Goal: Task Accomplishment & Management: Use online tool/utility

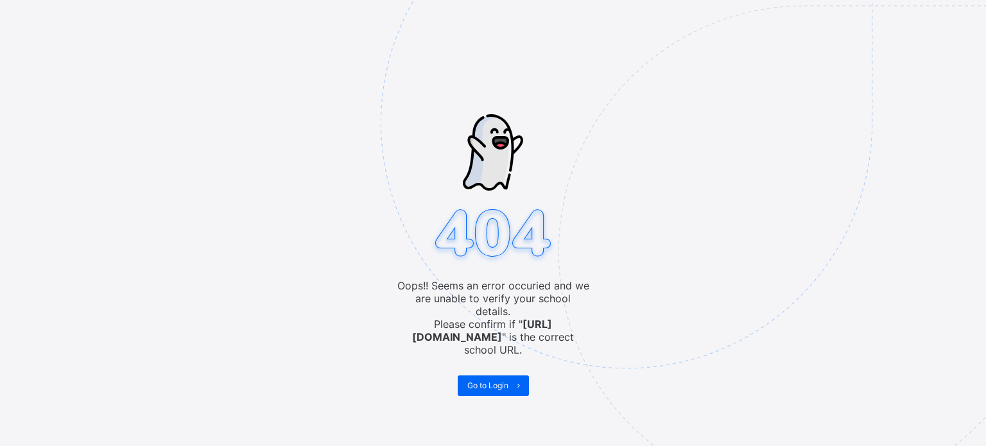
click at [494, 364] on img at bounding box center [715, 187] width 669 height 621
click at [498, 381] on span "Go to Login" at bounding box center [487, 386] width 41 height 10
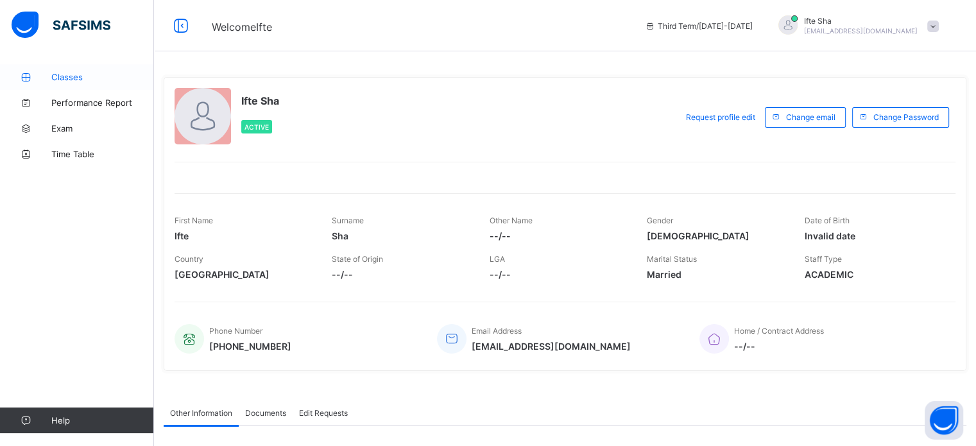
click at [100, 67] on link "Classes" at bounding box center [77, 77] width 154 height 26
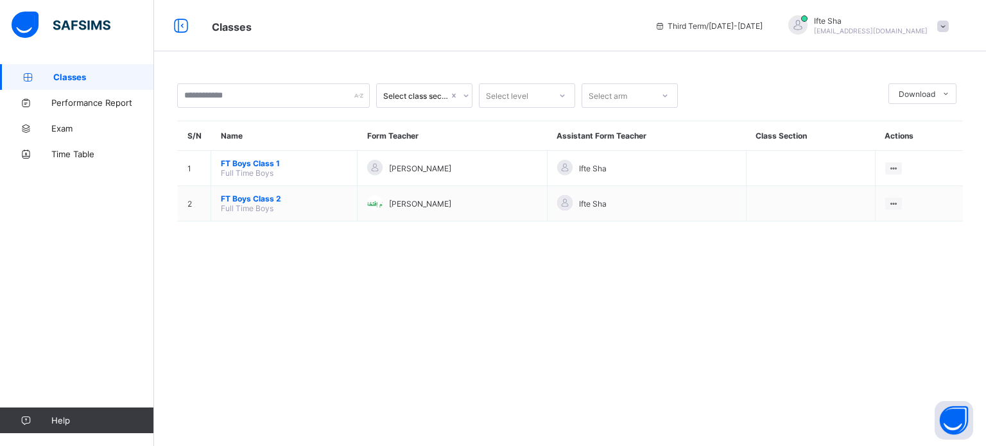
click at [289, 198] on span "FT Boys Class 2" at bounding box center [284, 199] width 126 height 10
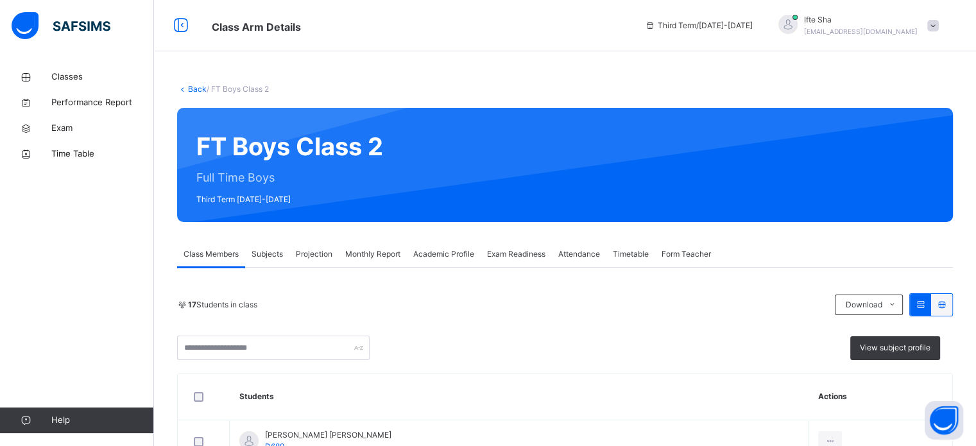
click at [316, 249] on span "Projection" at bounding box center [314, 254] width 37 height 12
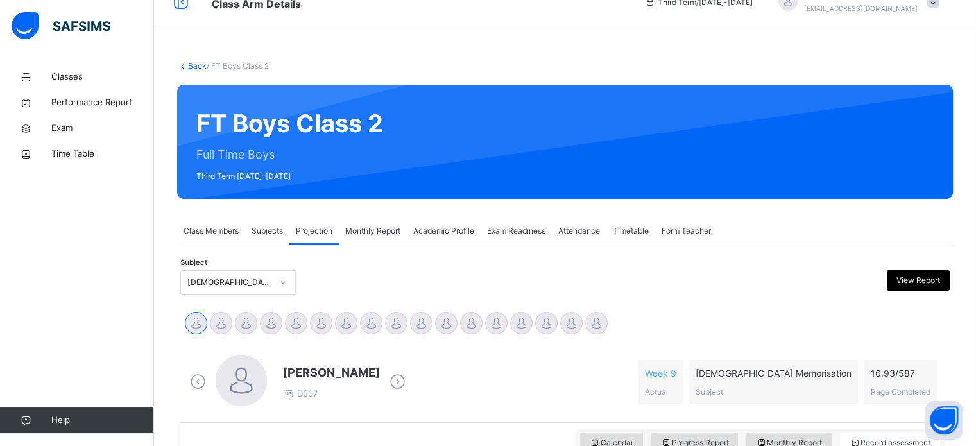
scroll to position [180, 0]
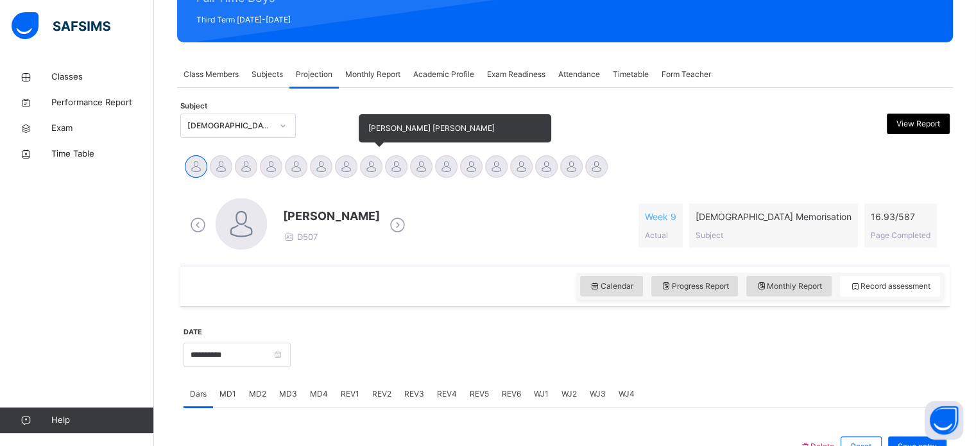
click at [370, 164] on div at bounding box center [371, 166] width 22 height 22
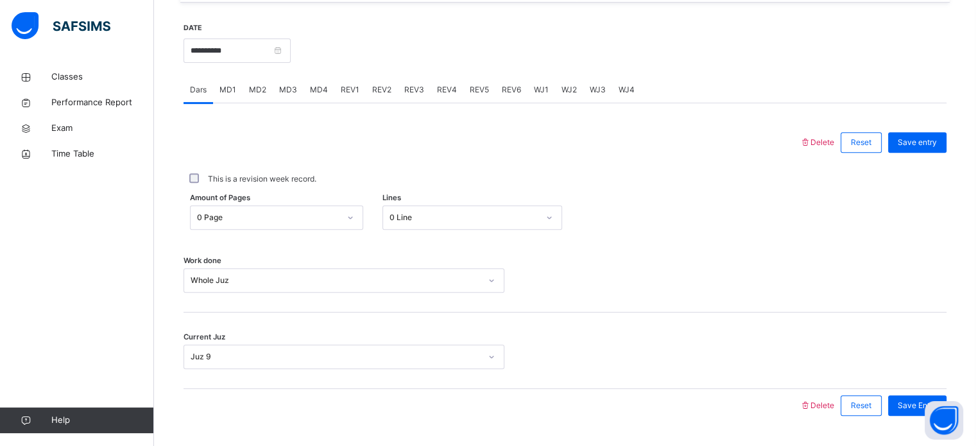
scroll to position [517, 0]
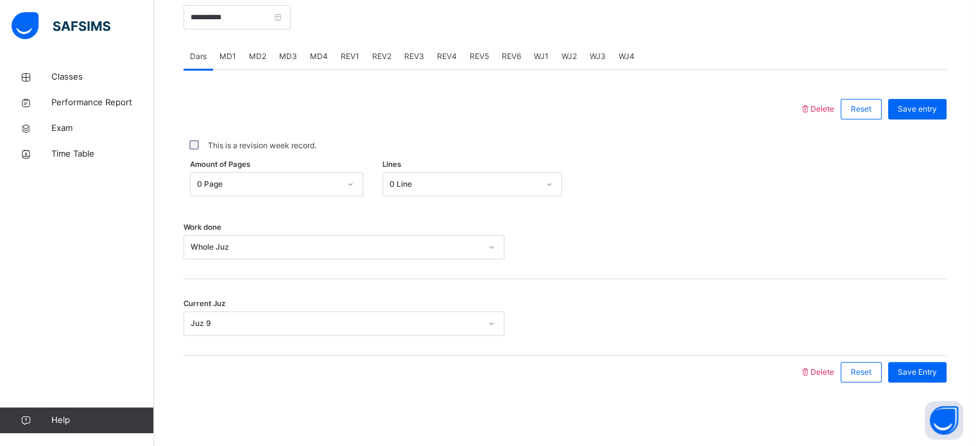
click at [539, 53] on span "WJ1" at bounding box center [541, 57] width 15 height 12
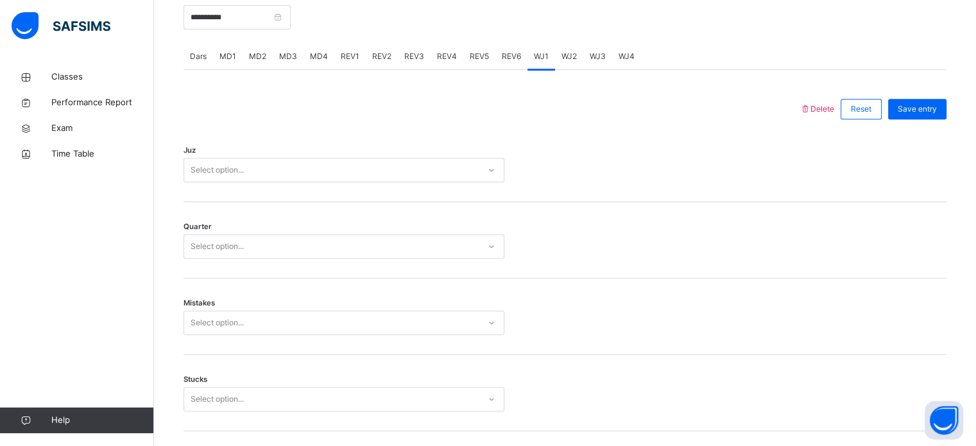
click at [563, 56] on span "WJ2" at bounding box center [569, 57] width 15 height 12
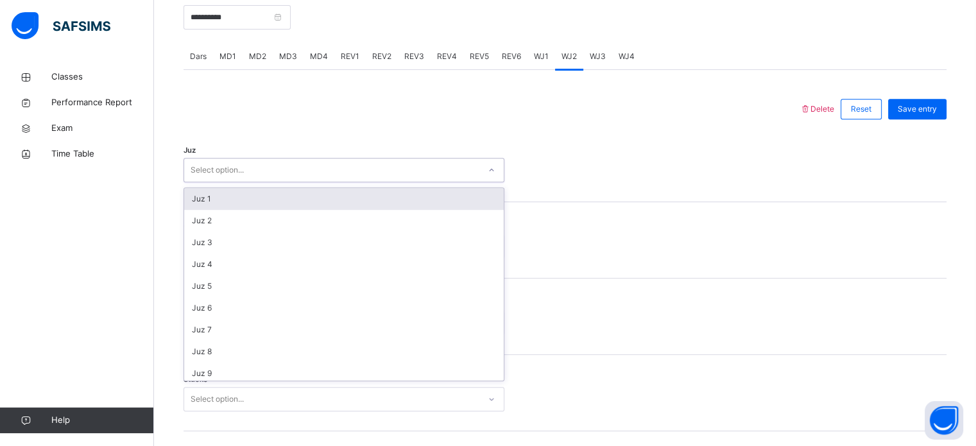
click at [420, 177] on div "Select option..." at bounding box center [331, 170] width 295 height 20
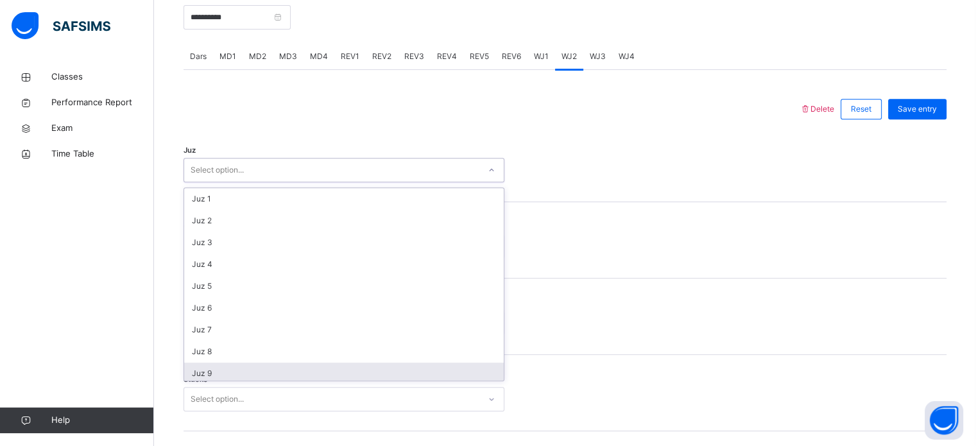
click at [256, 372] on div "Juz 9" at bounding box center [344, 374] width 320 height 22
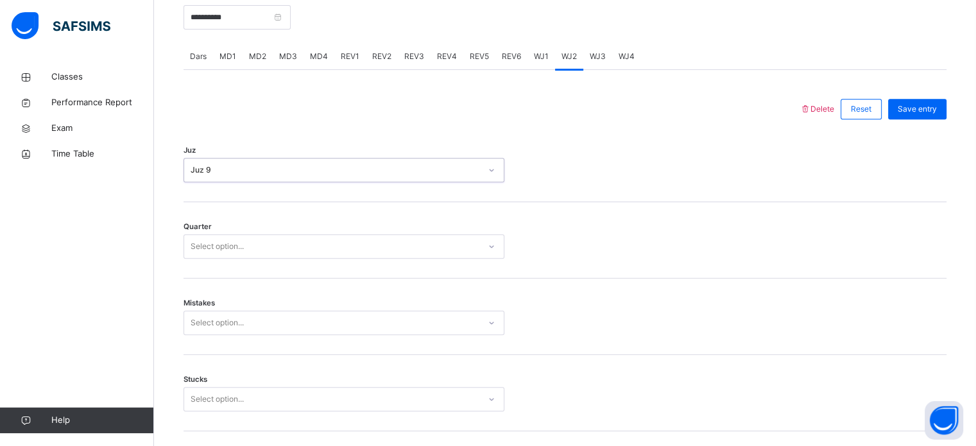
click at [321, 250] on div "Select option..." at bounding box center [331, 247] width 295 height 20
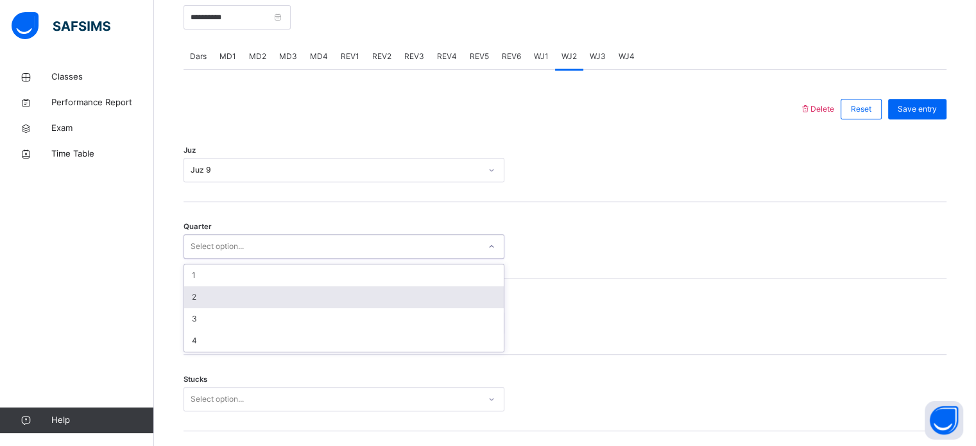
click at [279, 301] on div "2" at bounding box center [344, 297] width 320 height 22
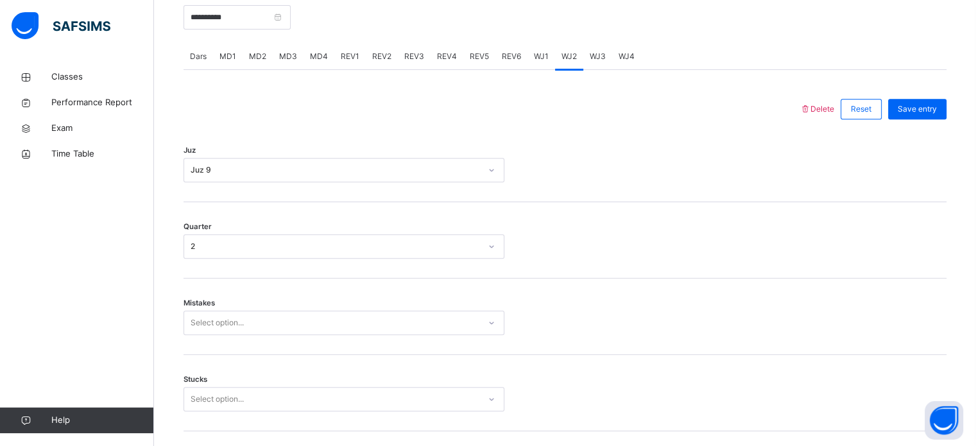
click at [279, 301] on div "Mistakes Select option..." at bounding box center [565, 317] width 763 height 76
click at [277, 308] on div "Mistakes Select option..." at bounding box center [565, 317] width 763 height 76
click at [277, 313] on div "Mistakes Select option..." at bounding box center [565, 317] width 763 height 76
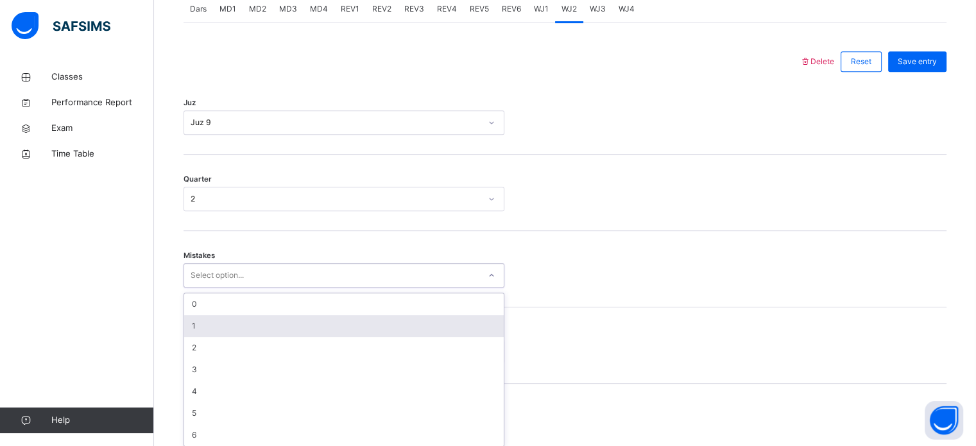
scroll to position [570, 0]
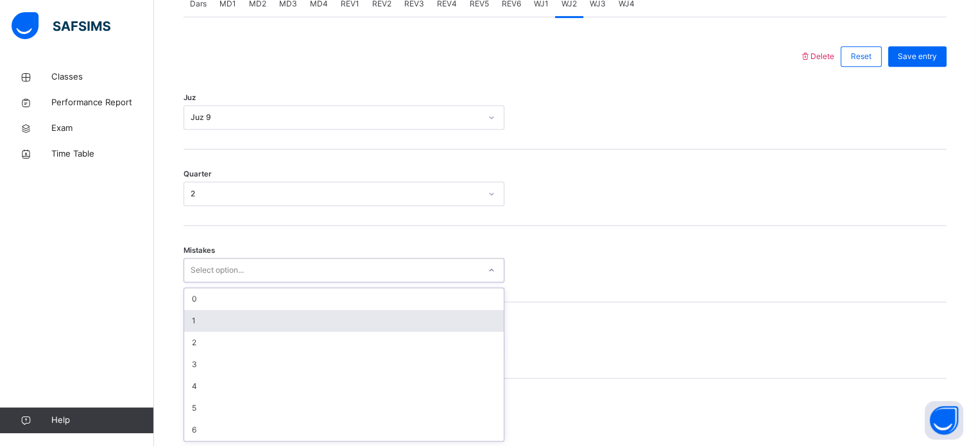
click at [277, 313] on div "1" at bounding box center [344, 321] width 320 height 22
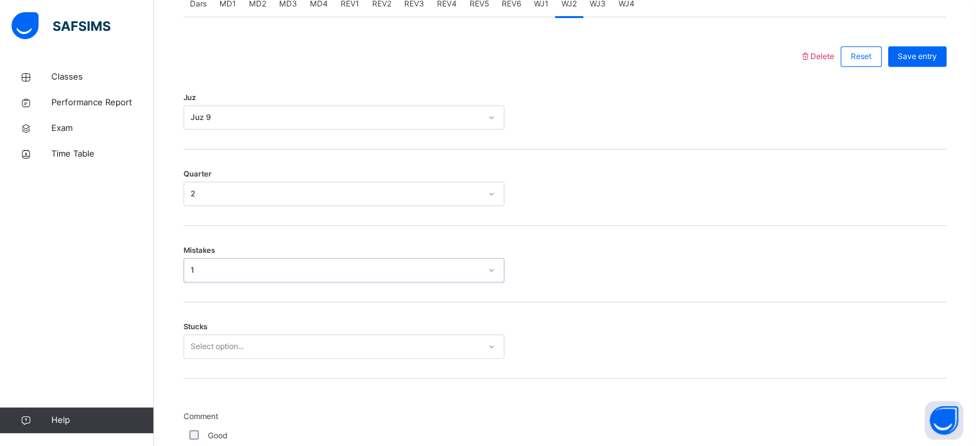
click at [270, 341] on div "Select option..." at bounding box center [344, 346] width 321 height 24
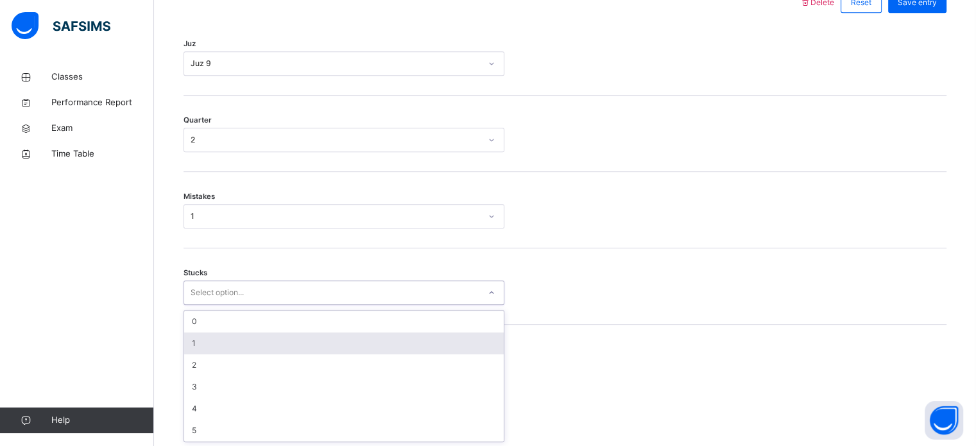
scroll to position [624, 0]
click at [270, 341] on div "1" at bounding box center [344, 343] width 320 height 22
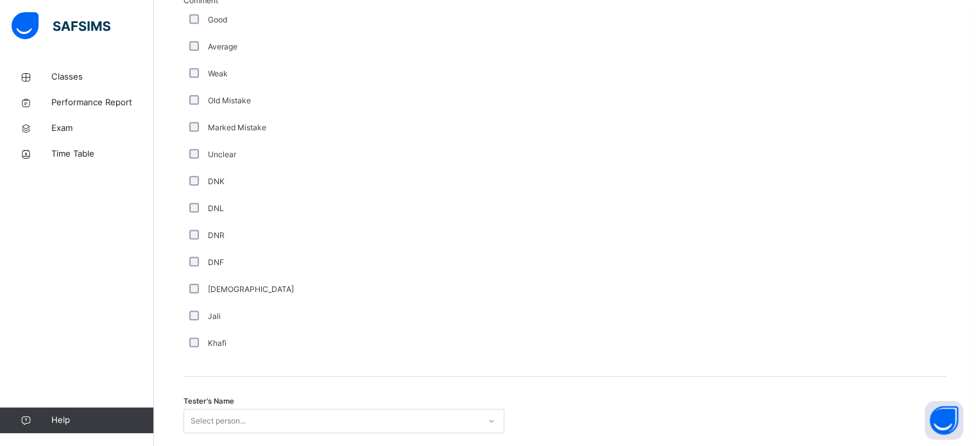
scroll to position [1083, 0]
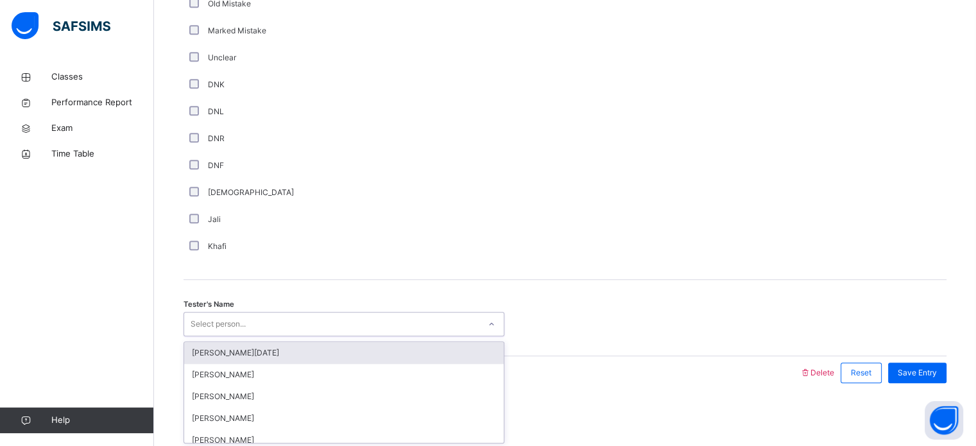
click at [244, 333] on div "Select person..." at bounding box center [344, 324] width 321 height 24
type input "***"
click at [250, 353] on div "[PERSON_NAME]" at bounding box center [344, 353] width 320 height 22
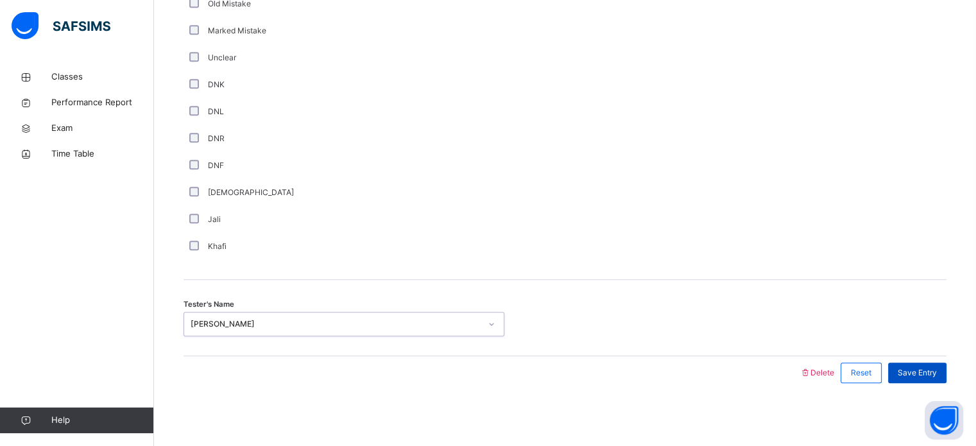
click at [947, 372] on div "Save Entry" at bounding box center [917, 373] width 58 height 21
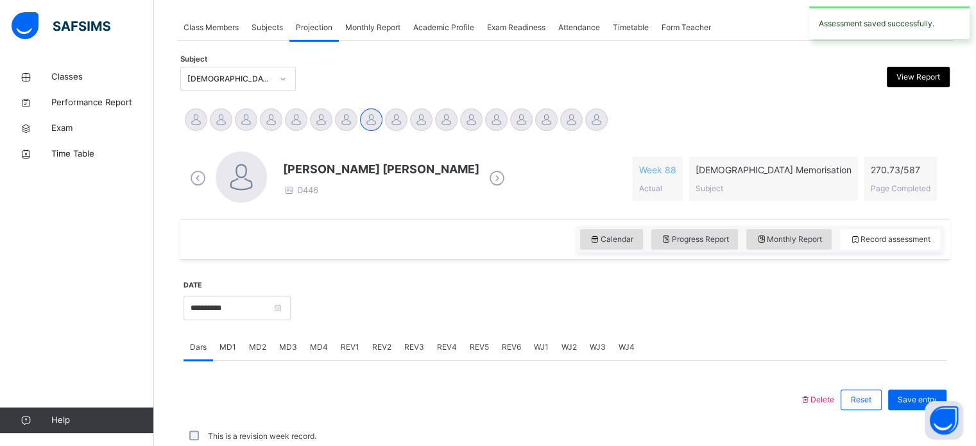
scroll to position [517, 0]
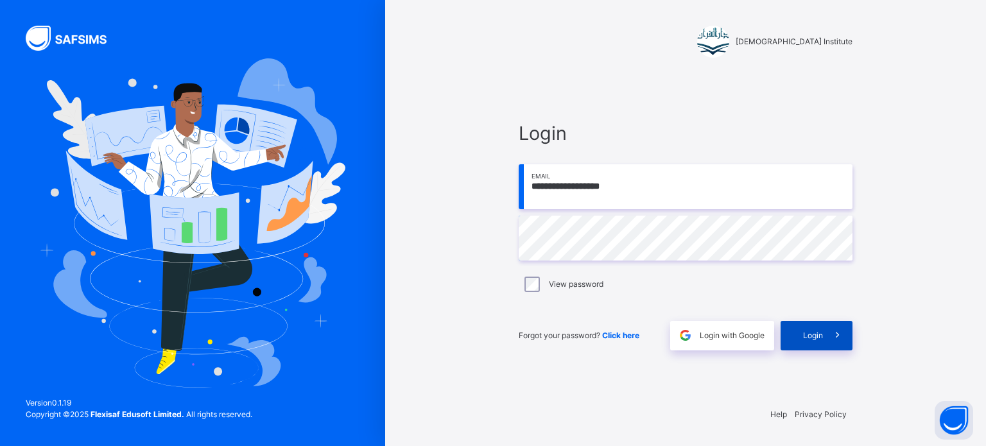
click at [827, 336] on span at bounding box center [838, 336] width 30 height 30
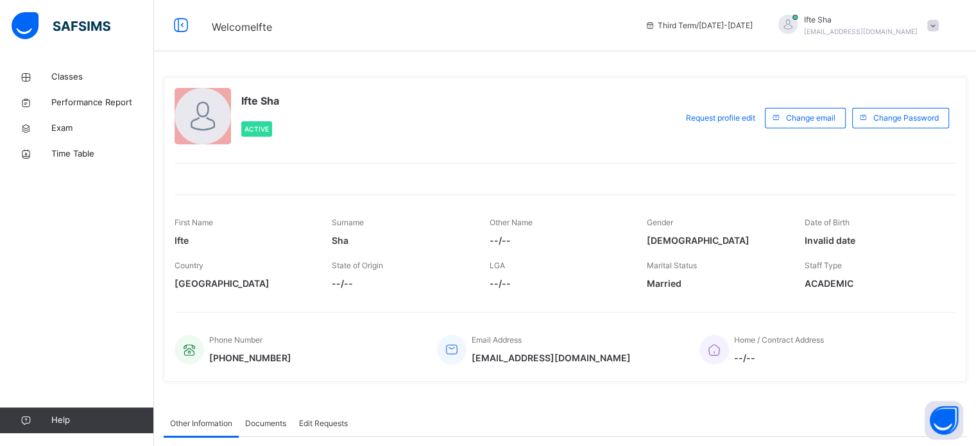
click at [64, 64] on div "Classes Performance Report Exam Time Table Help" at bounding box center [77, 248] width 154 height 395
click at [67, 83] on link "Classes" at bounding box center [77, 77] width 154 height 26
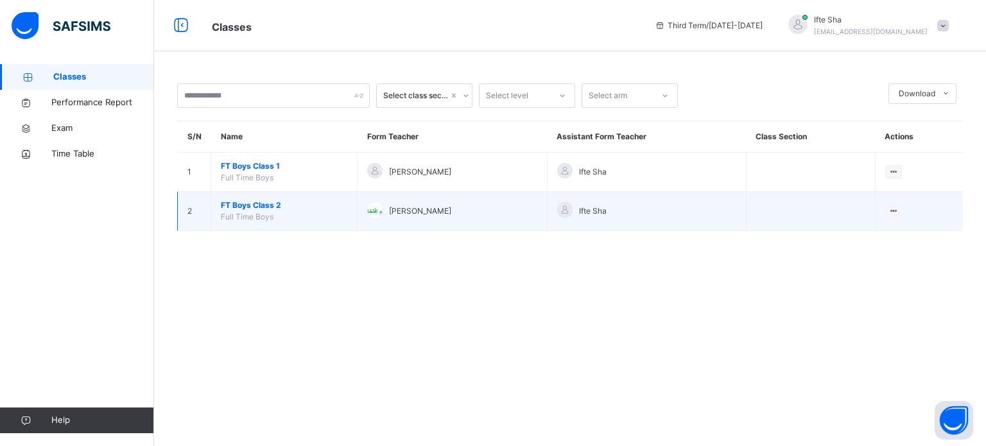
click at [259, 202] on span "FT Boys Class 2" at bounding box center [284, 206] width 126 height 12
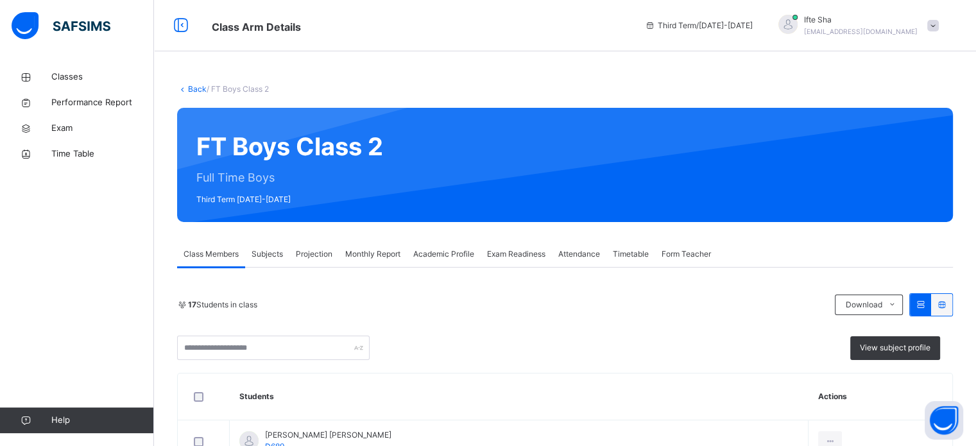
scroll to position [117, 0]
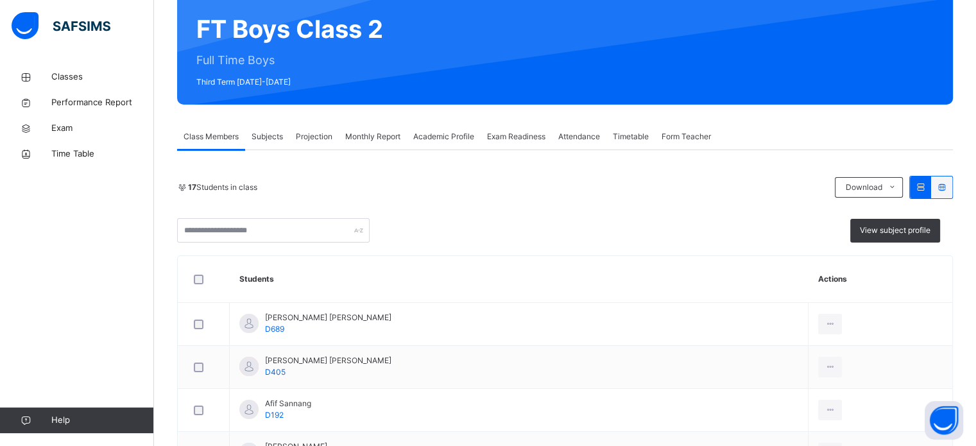
click at [323, 133] on span "Projection" at bounding box center [314, 137] width 37 height 12
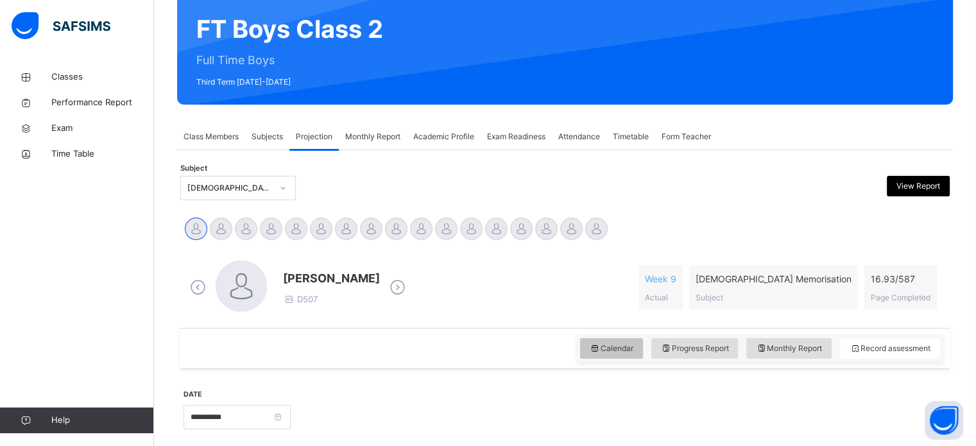
click at [611, 347] on span "Calendar" at bounding box center [612, 349] width 44 height 12
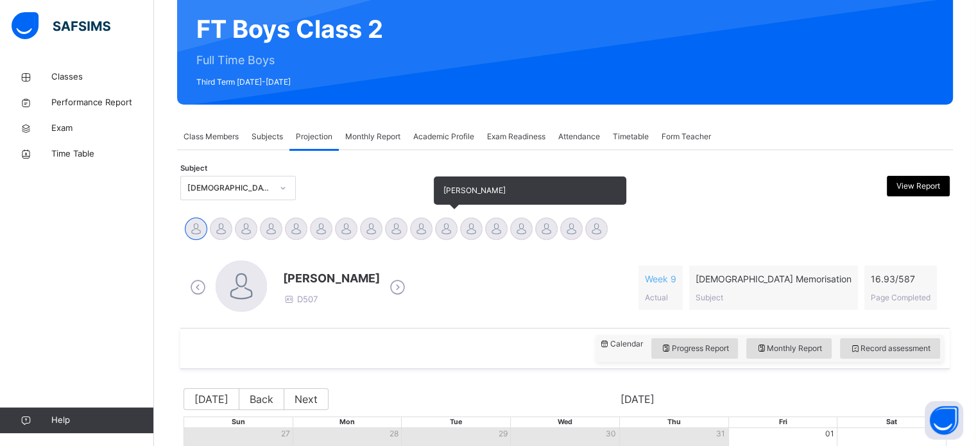
click at [447, 223] on div at bounding box center [446, 229] width 22 height 22
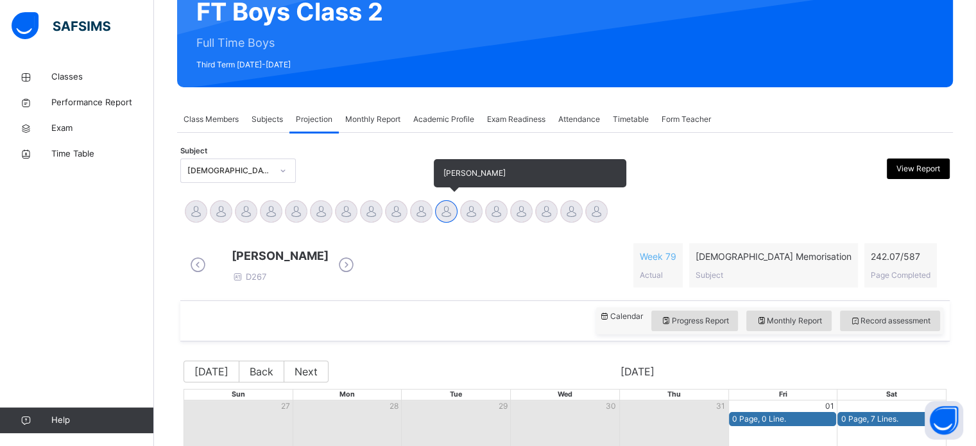
scroll to position [144, 0]
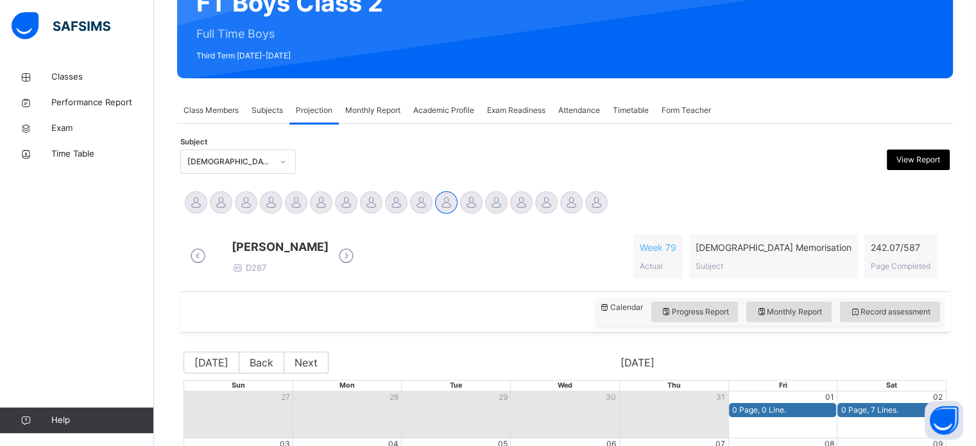
click at [906, 277] on div "242.07 / 587 Page Completed" at bounding box center [900, 256] width 73 height 44
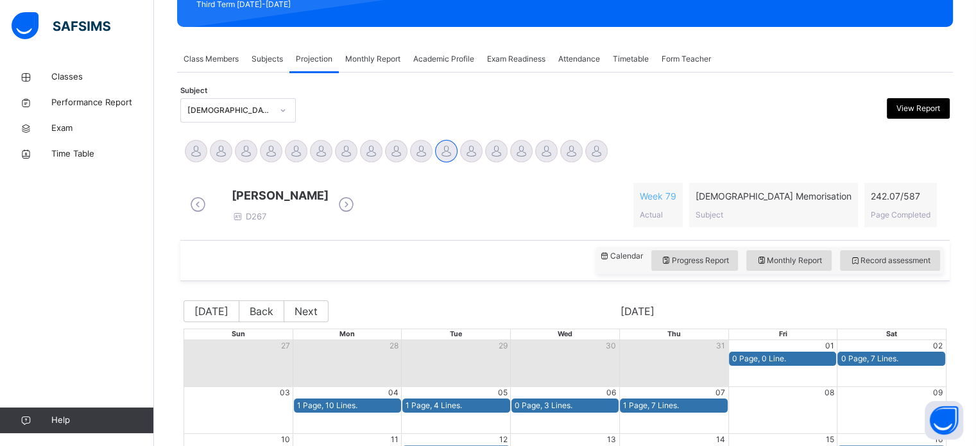
scroll to position [179, 0]
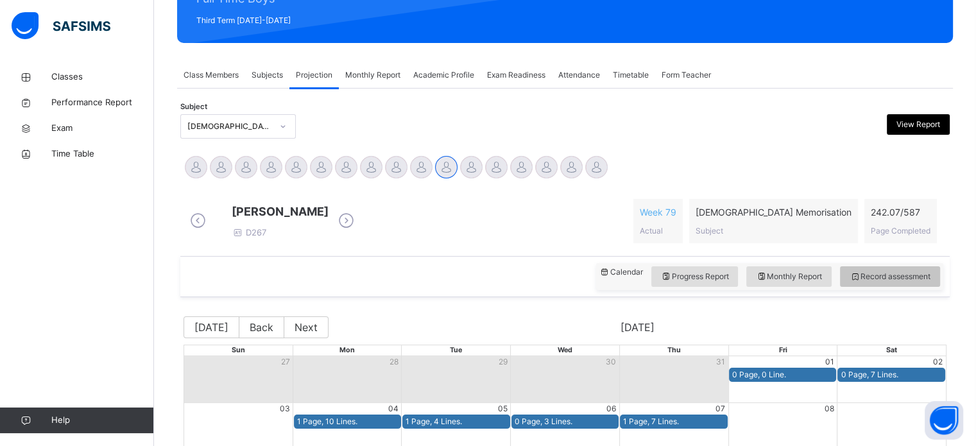
click at [891, 282] on span "Record assessment" at bounding box center [890, 277] width 81 height 12
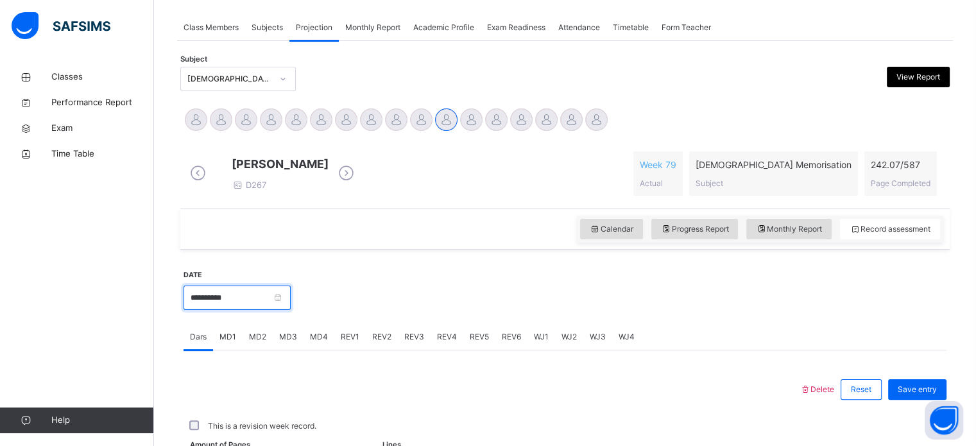
click at [246, 310] on input "**********" at bounding box center [237, 298] width 107 height 24
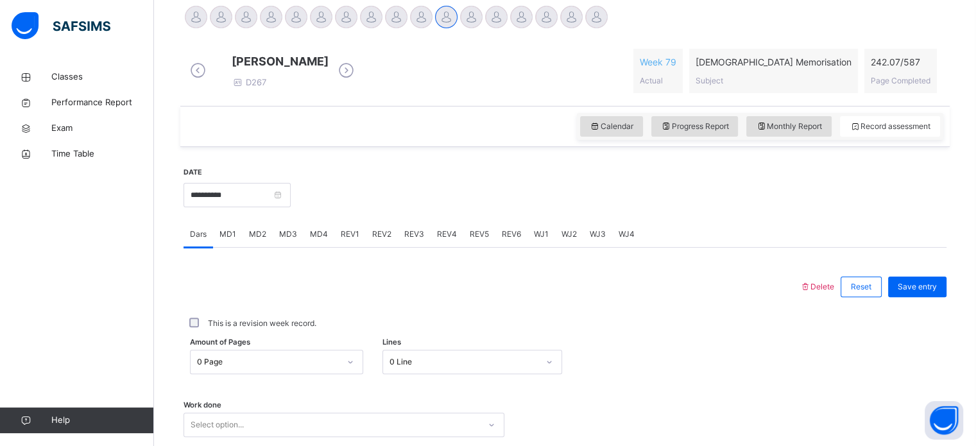
scroll to position [353, 0]
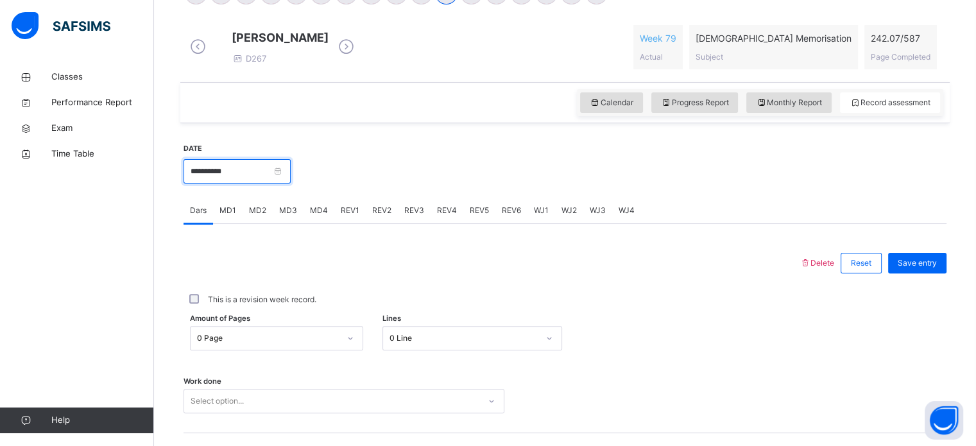
click at [287, 184] on input "**********" at bounding box center [237, 171] width 107 height 24
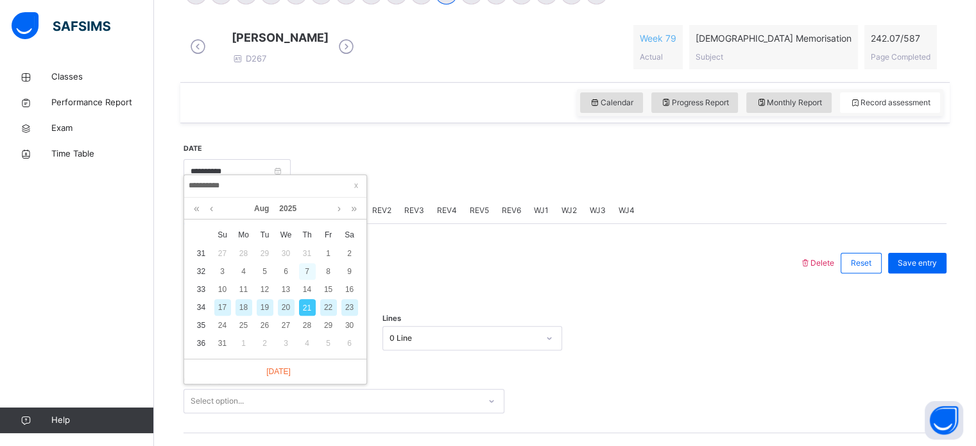
click at [307, 270] on div "7" at bounding box center [307, 271] width 17 height 17
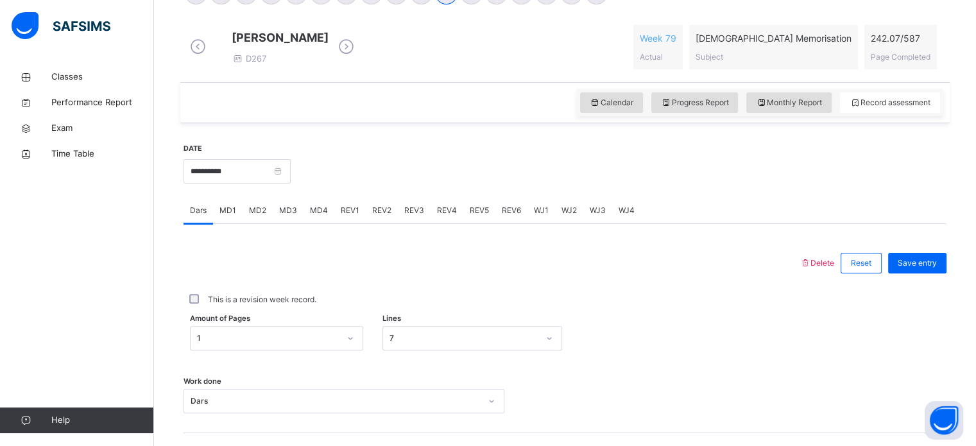
click at [336, 223] on div "REV1" at bounding box center [349, 211] width 31 height 26
click at [320, 216] on span "MD4" at bounding box center [319, 211] width 18 height 12
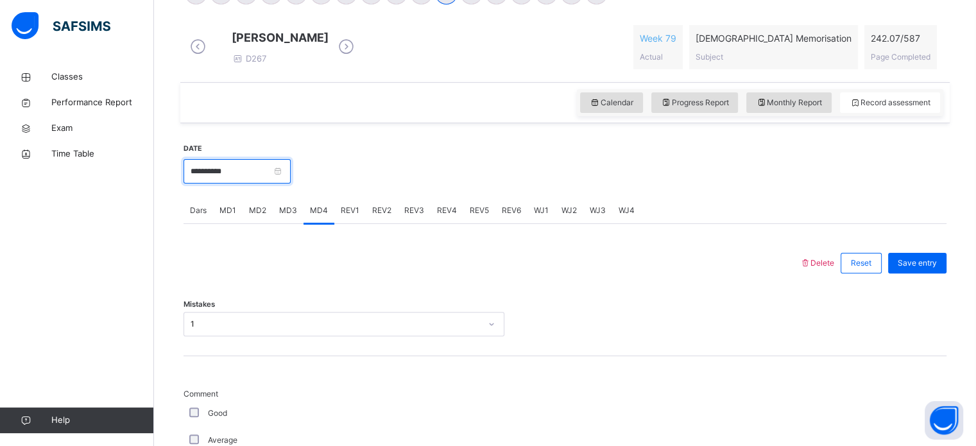
click at [284, 184] on input "**********" at bounding box center [237, 171] width 107 height 24
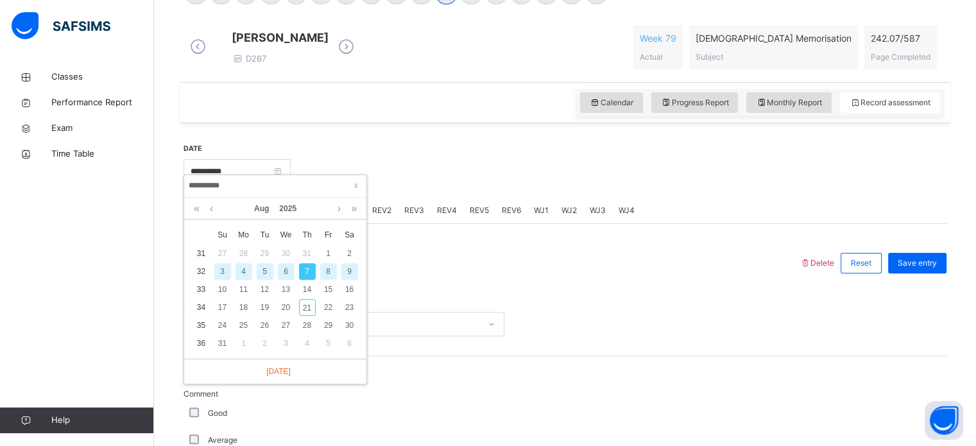
click at [323, 274] on div "8" at bounding box center [328, 271] width 17 height 17
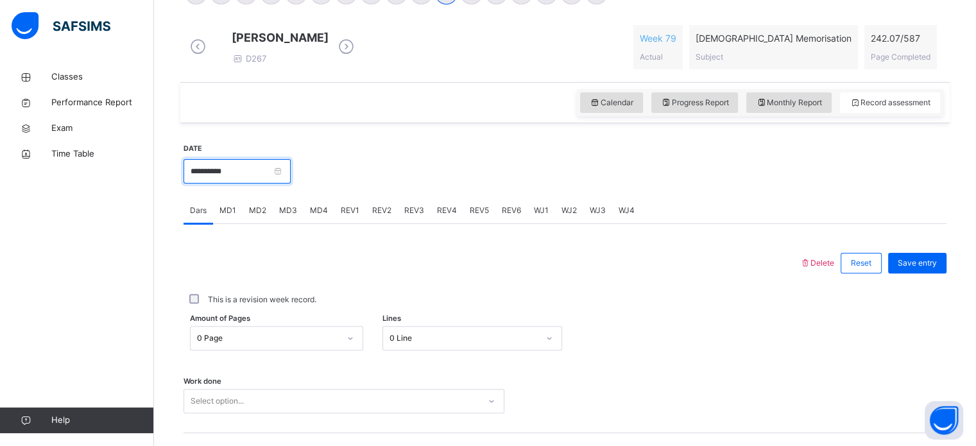
click at [291, 184] on input "**********" at bounding box center [237, 171] width 107 height 24
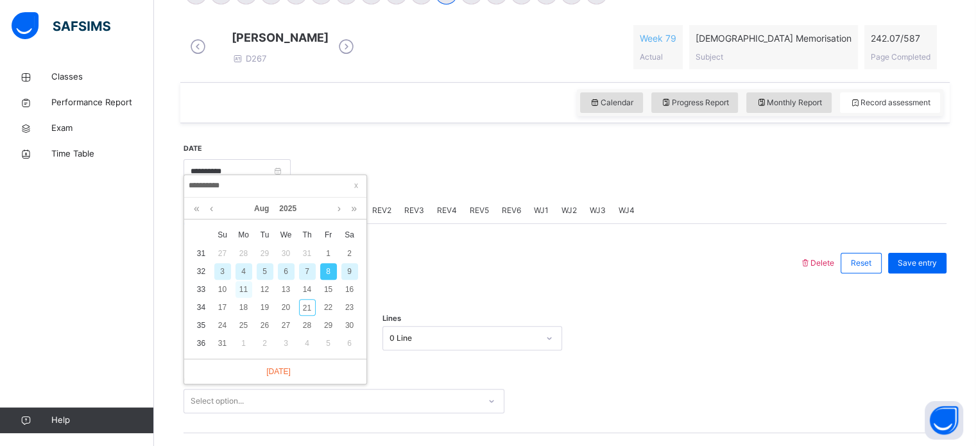
click at [241, 287] on div "11" at bounding box center [244, 289] width 17 height 17
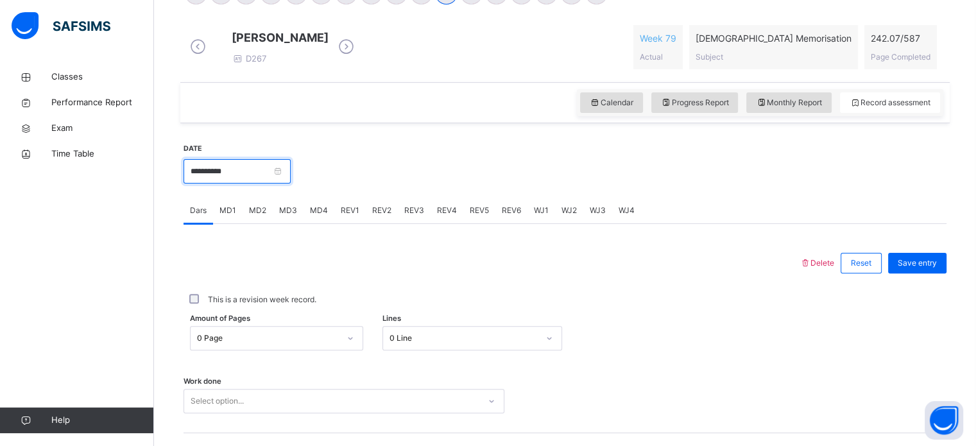
click at [291, 184] on input "**********" at bounding box center [237, 171] width 107 height 24
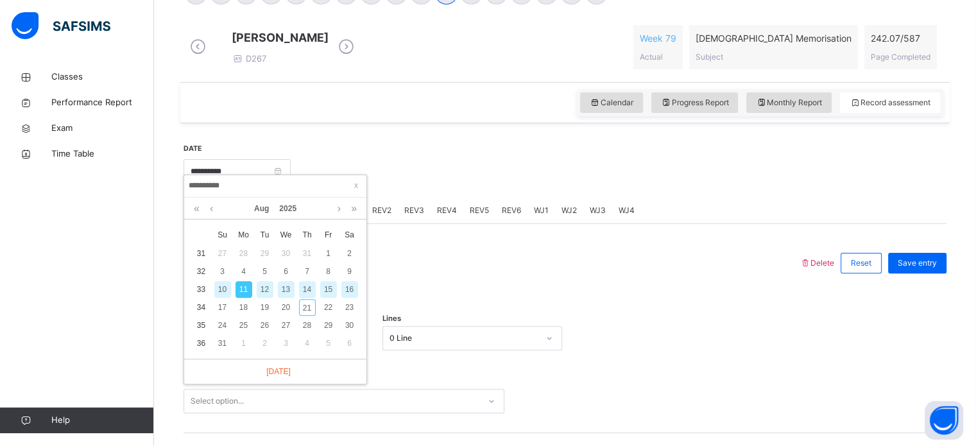
click at [262, 282] on div "12" at bounding box center [265, 289] width 17 height 17
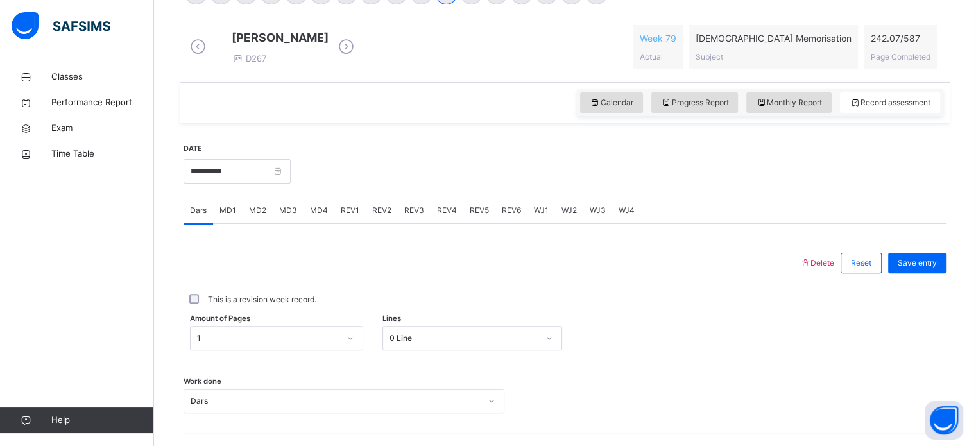
click at [275, 223] on div "MD3" at bounding box center [288, 211] width 31 height 26
click at [262, 216] on span "MD2" at bounding box center [257, 211] width 17 height 12
click at [322, 223] on div "MD4" at bounding box center [319, 211] width 31 height 26
click at [351, 223] on div "REV1" at bounding box center [349, 211] width 31 height 26
click at [398, 222] on div "REV3" at bounding box center [414, 211] width 33 height 26
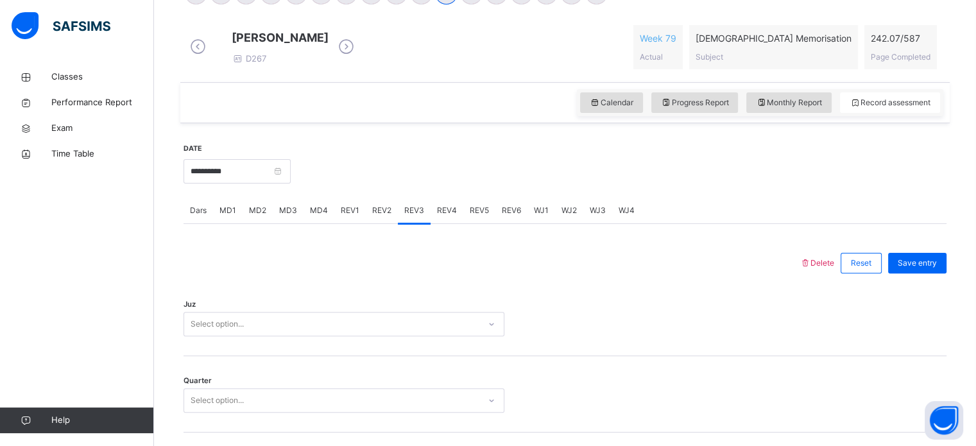
click at [447, 223] on div "REV4" at bounding box center [447, 211] width 33 height 26
click at [411, 223] on div "REV3" at bounding box center [414, 211] width 33 height 26
click at [382, 223] on div "REV2" at bounding box center [382, 211] width 32 height 26
click at [219, 184] on input "**********" at bounding box center [237, 171] width 107 height 24
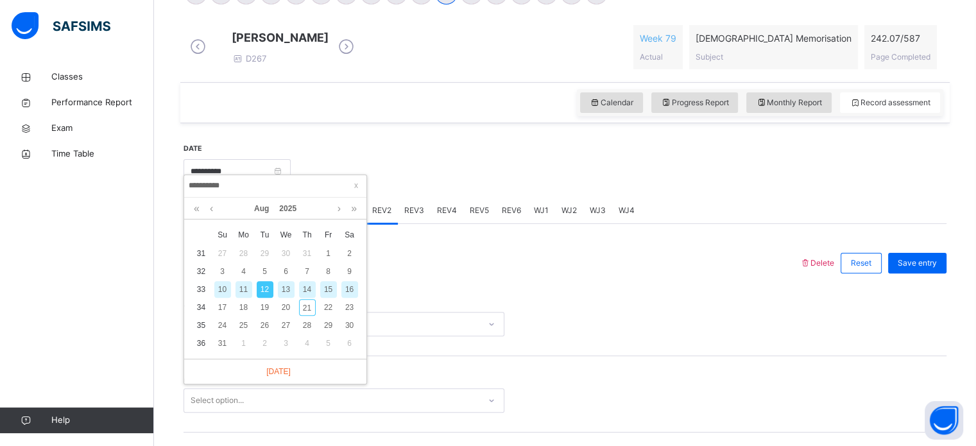
click at [286, 294] on div "13" at bounding box center [286, 289] width 17 height 17
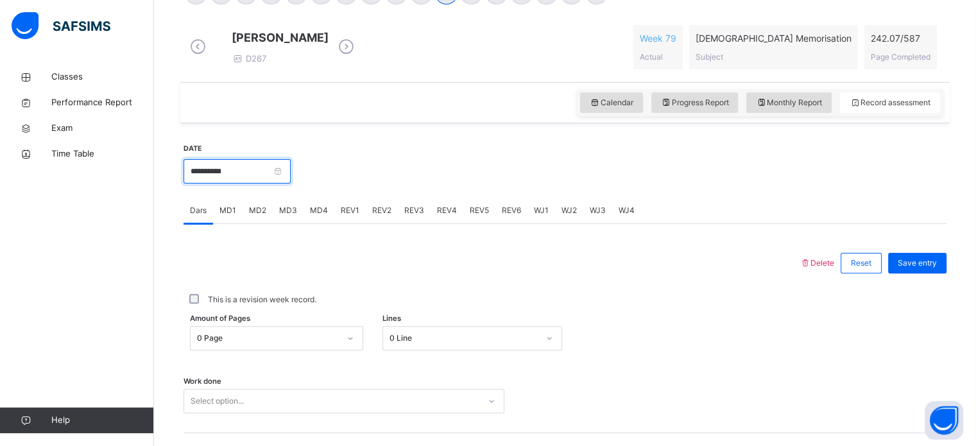
click at [285, 184] on input "**********" at bounding box center [237, 171] width 107 height 24
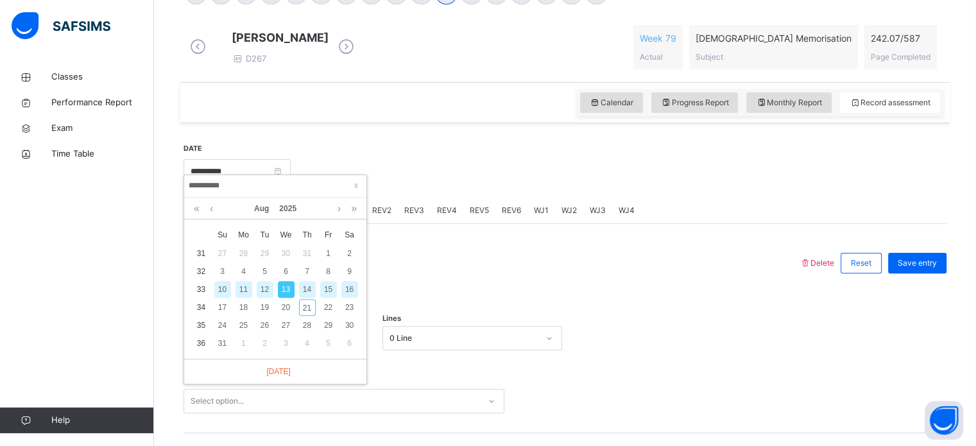
click at [299, 285] on div "14" at bounding box center [307, 289] width 17 height 17
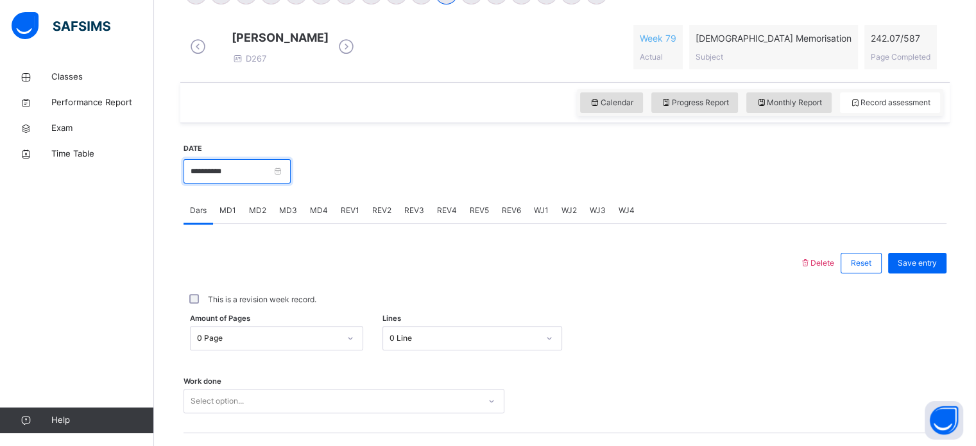
click at [280, 182] on input "**********" at bounding box center [237, 171] width 107 height 24
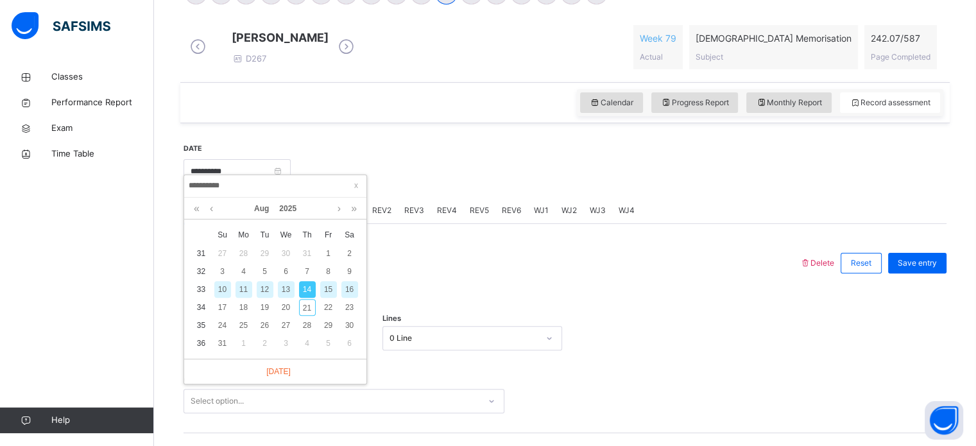
click at [322, 293] on div "15" at bounding box center [328, 289] width 17 height 17
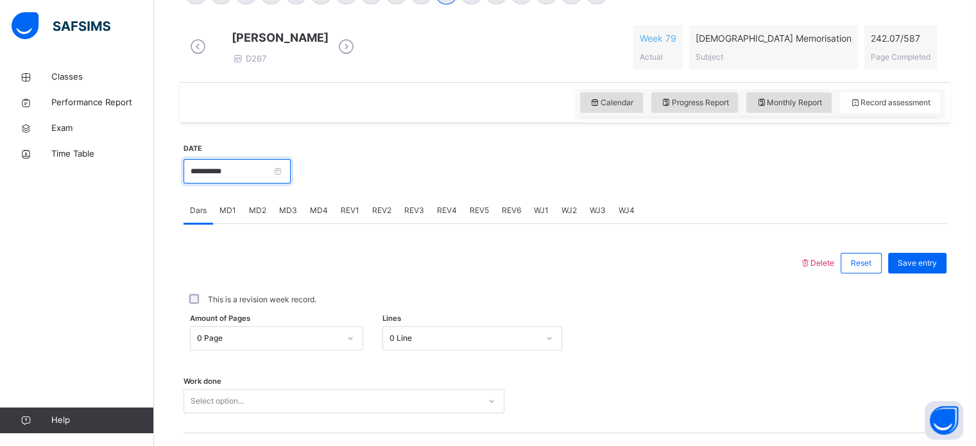
click at [285, 184] on input "**********" at bounding box center [237, 171] width 107 height 24
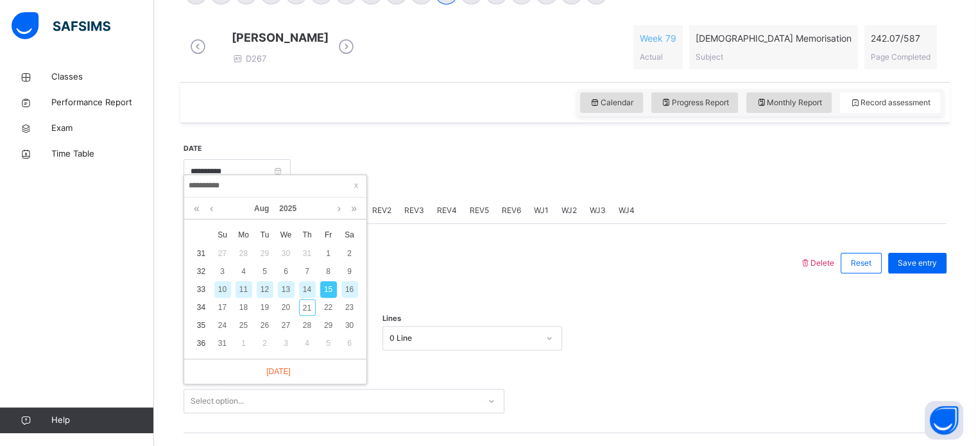
click at [351, 293] on div "16" at bounding box center [349, 289] width 17 height 17
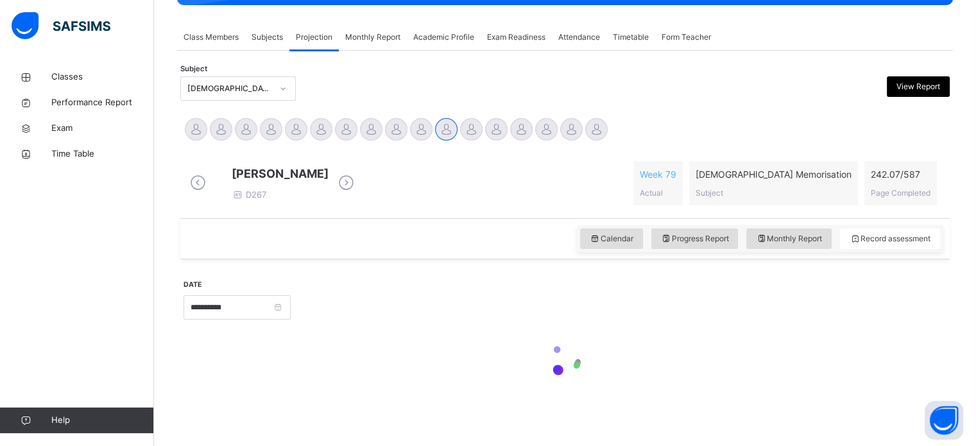
type input "**********"
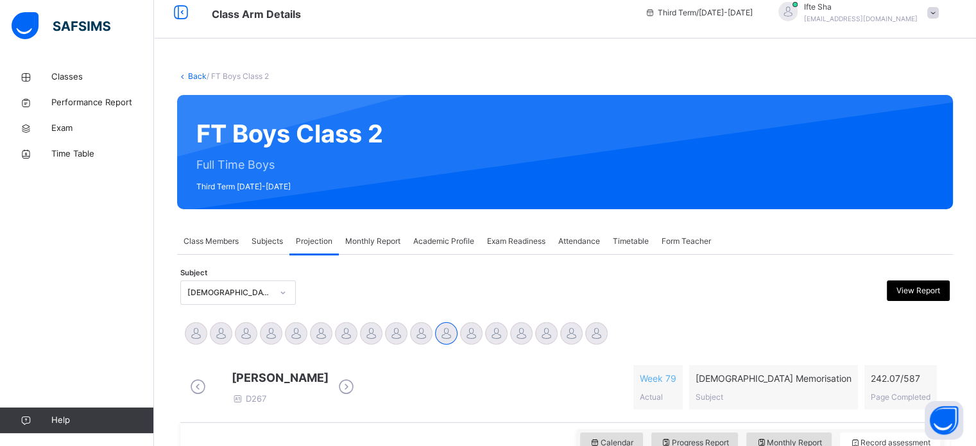
scroll to position [10, 0]
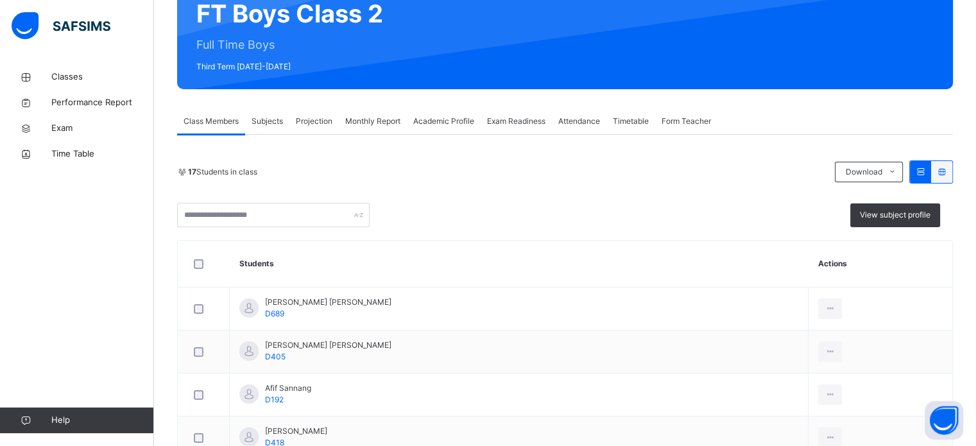
scroll to position [132, 0]
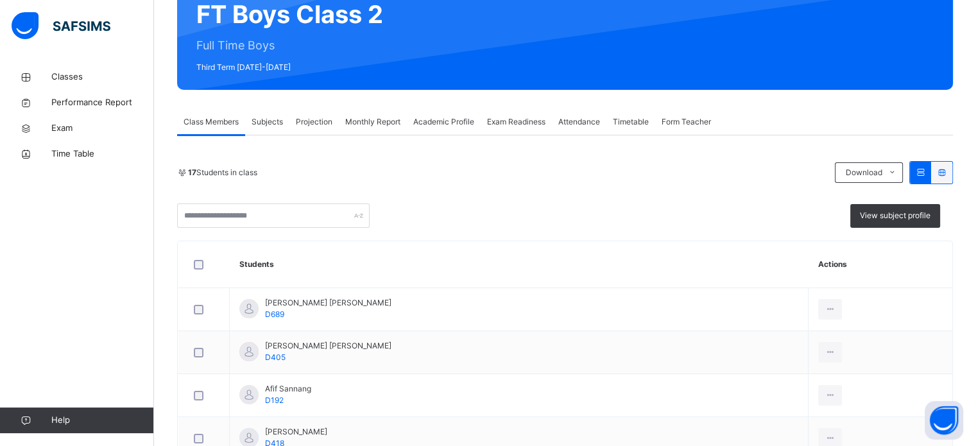
click at [324, 126] on span "Projection" at bounding box center [314, 122] width 37 height 12
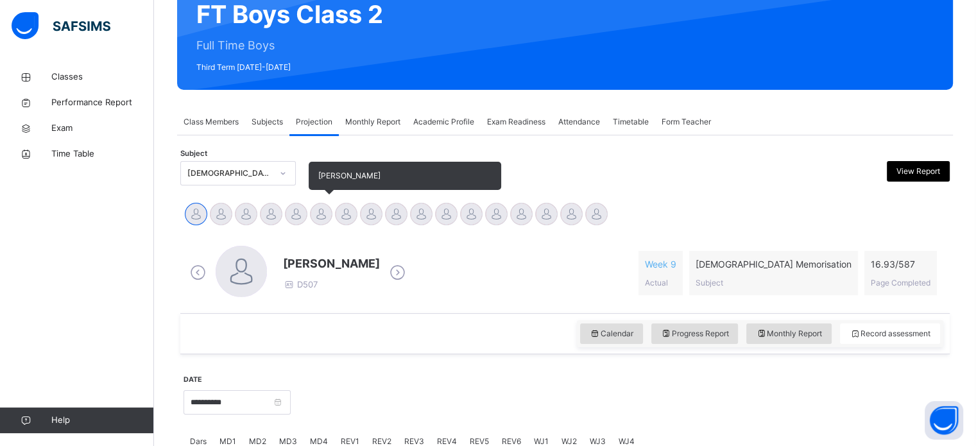
click at [325, 219] on div at bounding box center [321, 214] width 22 height 22
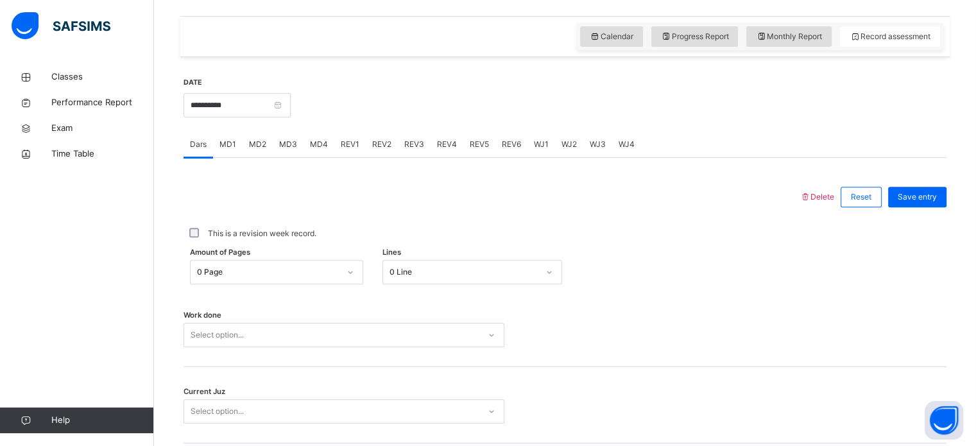
scroll to position [467, 0]
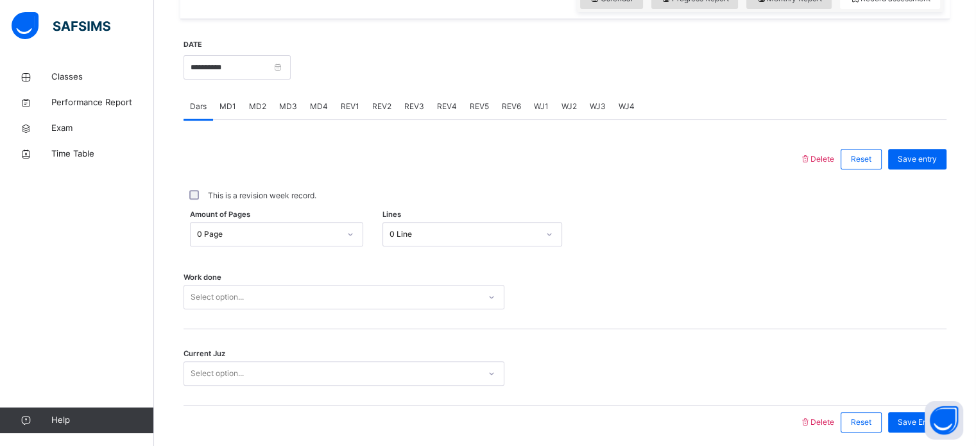
click at [264, 232] on div "0 Page" at bounding box center [268, 234] width 142 height 12
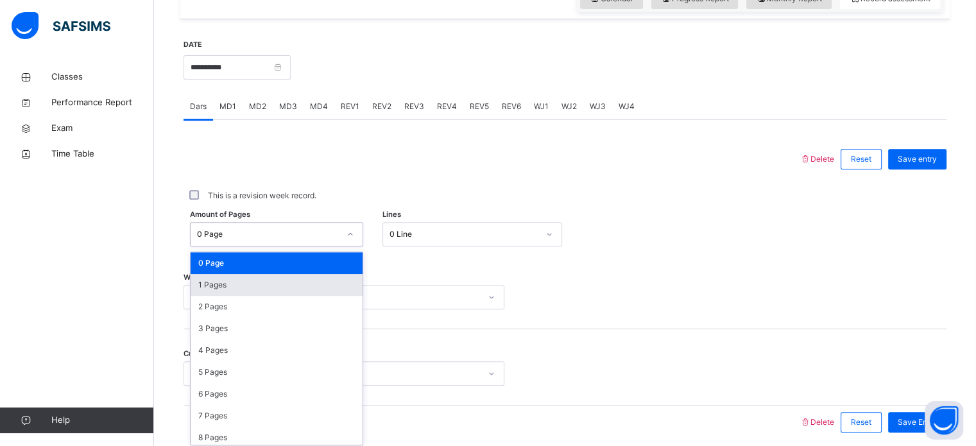
click at [239, 277] on div "1 Pages" at bounding box center [277, 285] width 172 height 22
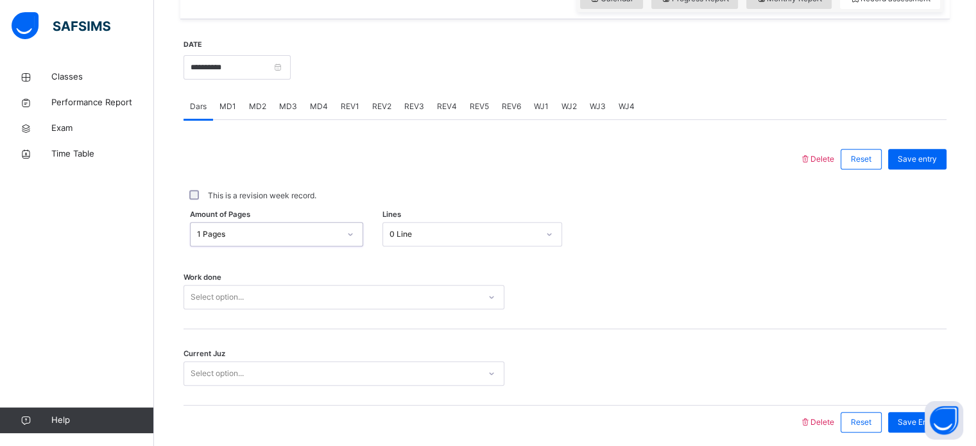
click at [245, 285] on div "Select option..." at bounding box center [344, 297] width 321 height 24
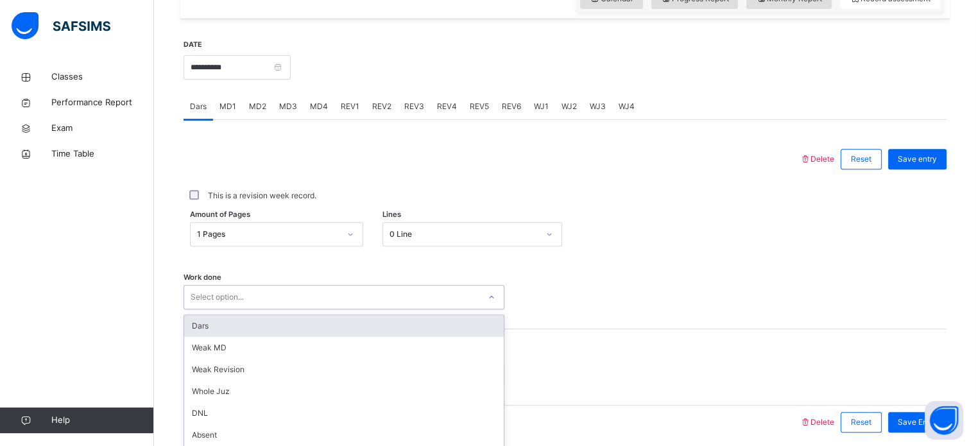
scroll to position [517, 0]
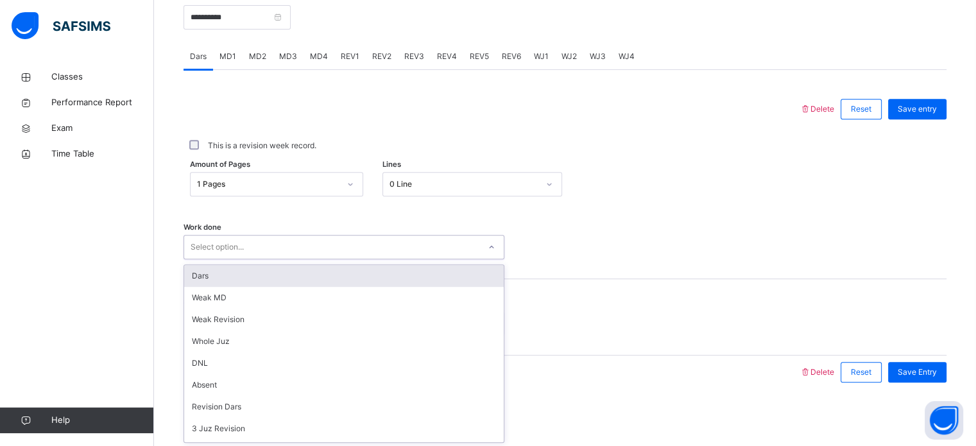
click at [245, 285] on div "Dars" at bounding box center [344, 276] width 320 height 22
click at [245, 285] on div "Current Juz Select option..." at bounding box center [565, 317] width 763 height 76
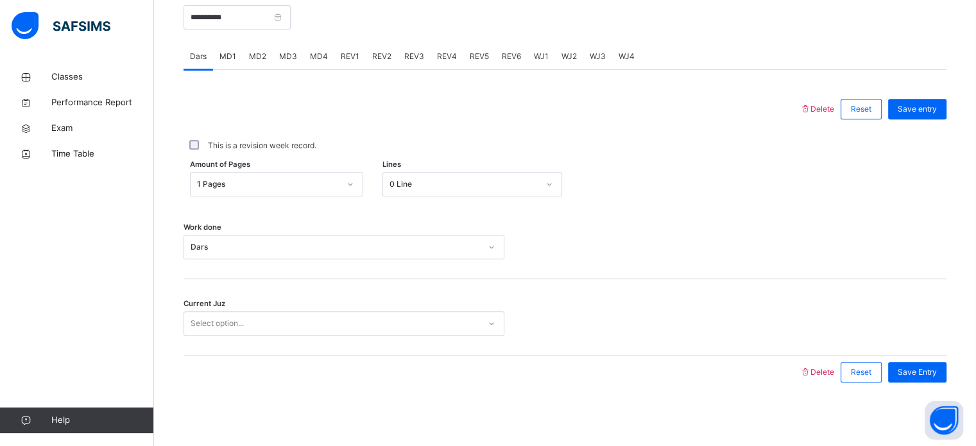
click at [250, 316] on div "Select option..." at bounding box center [331, 324] width 295 height 20
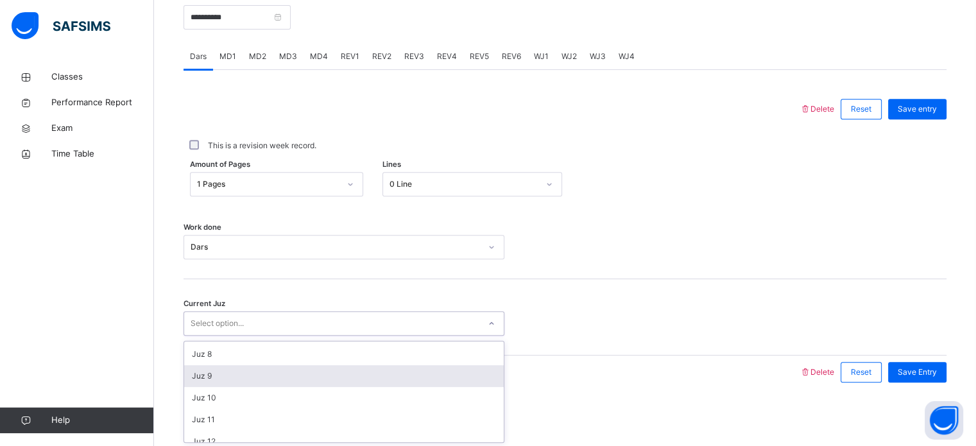
scroll to position [151, 0]
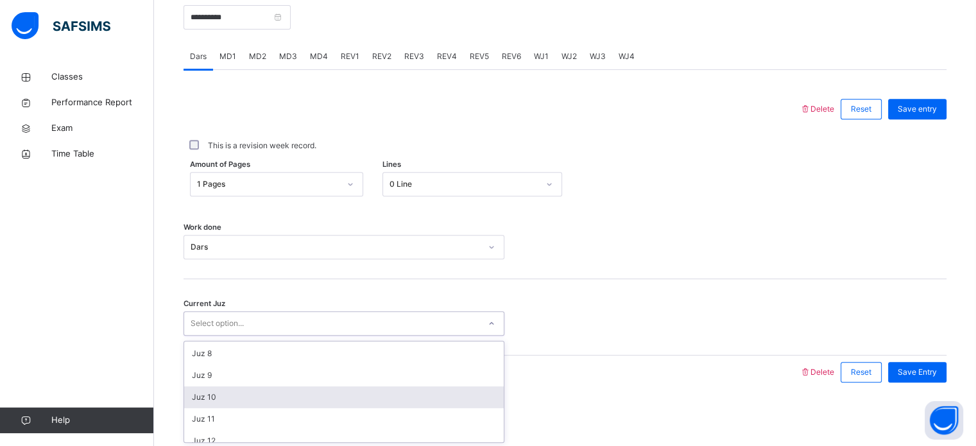
click at [255, 390] on div "Juz 10" at bounding box center [344, 397] width 320 height 22
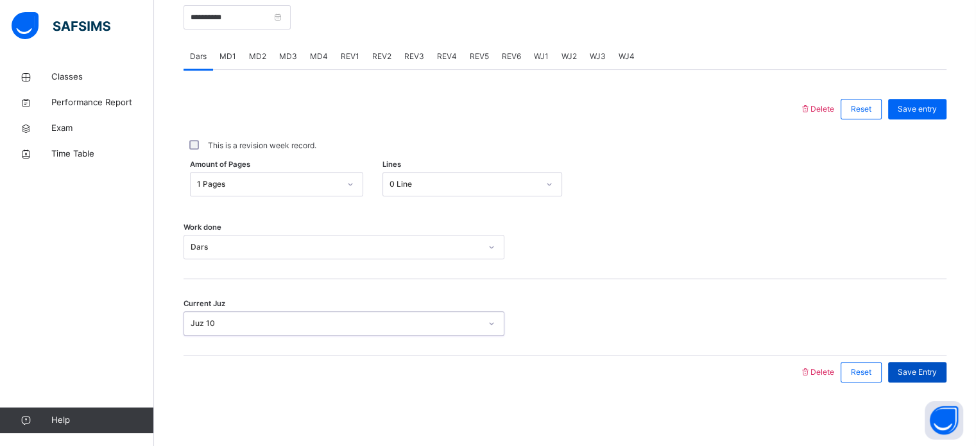
click at [916, 369] on span "Save Entry" at bounding box center [917, 372] width 39 height 12
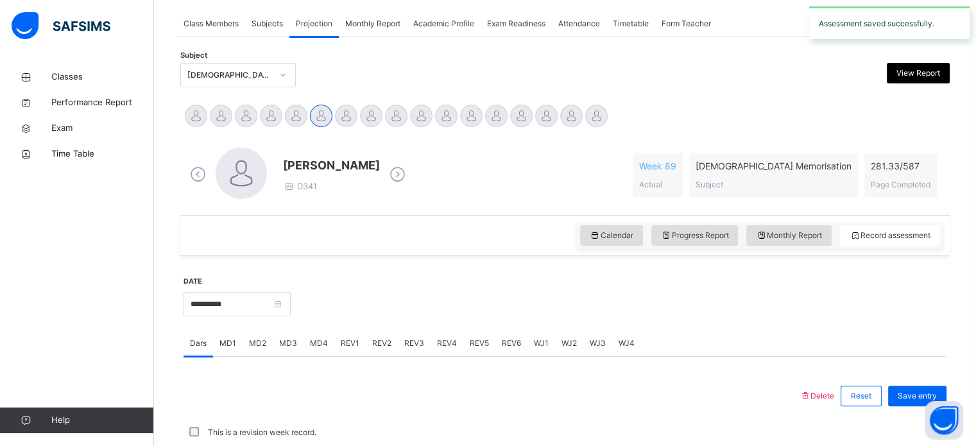
scroll to position [230, 0]
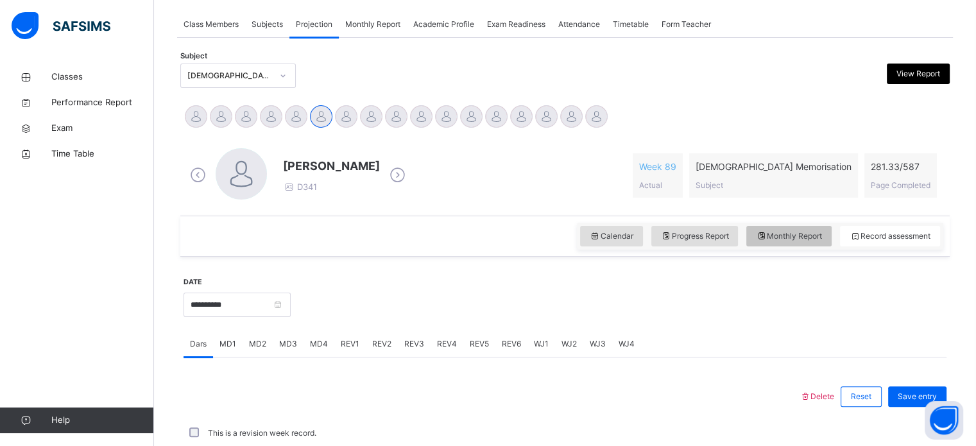
click at [822, 240] on span "Monthly Report" at bounding box center [789, 236] width 66 height 12
select select "****"
select select "*"
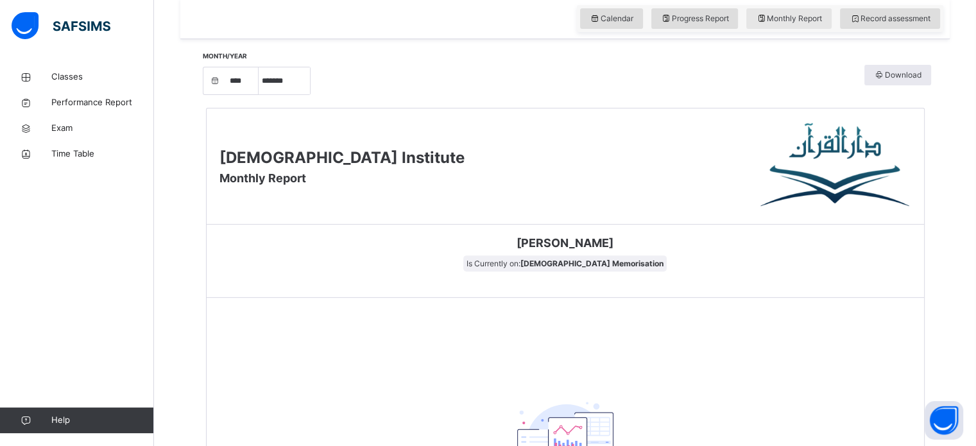
scroll to position [449, 0]
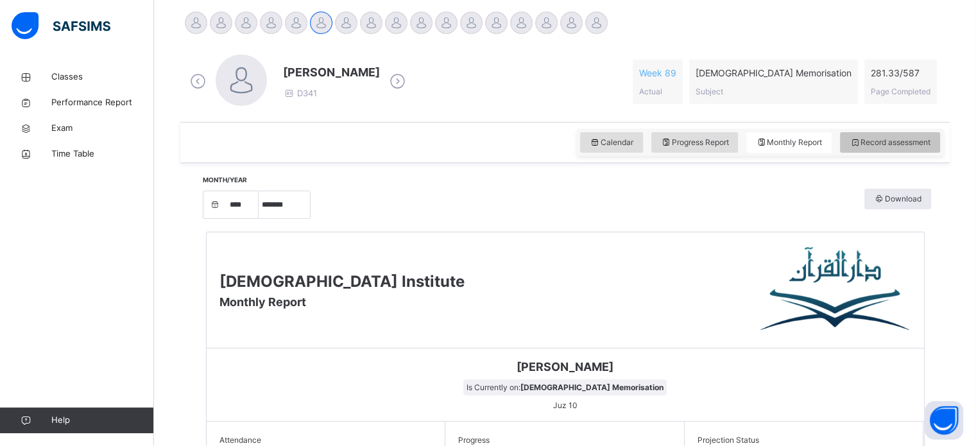
click at [877, 133] on div "Record assessment" at bounding box center [890, 142] width 100 height 21
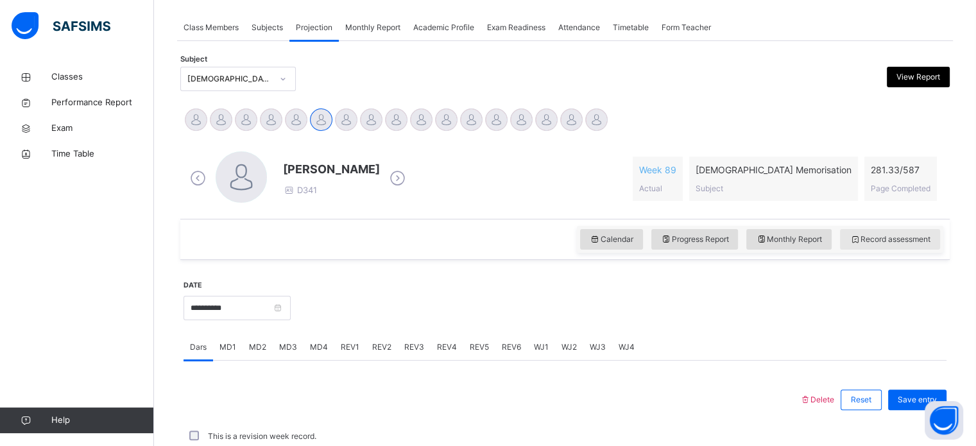
scroll to position [323, 0]
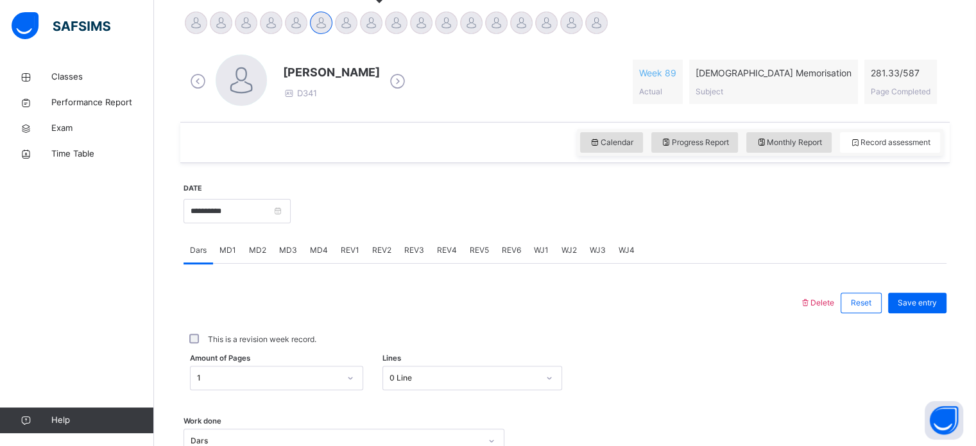
click at [367, 22] on div at bounding box center [371, 23] width 22 height 22
click at [341, 248] on span "REV1" at bounding box center [350, 250] width 19 height 12
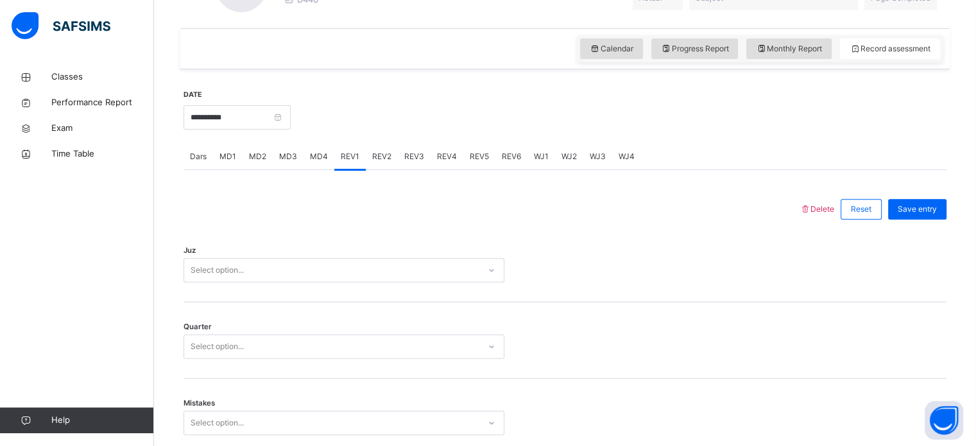
click at [307, 282] on div "Select option..." at bounding box center [344, 270] width 321 height 24
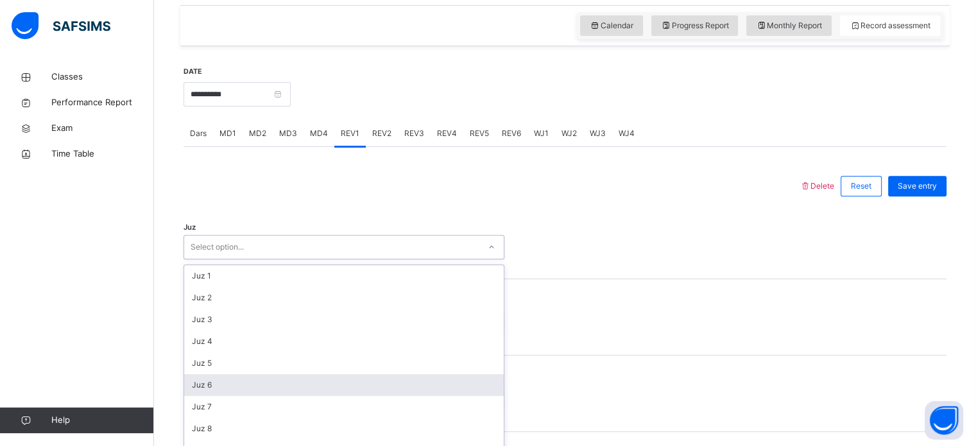
scroll to position [457, 0]
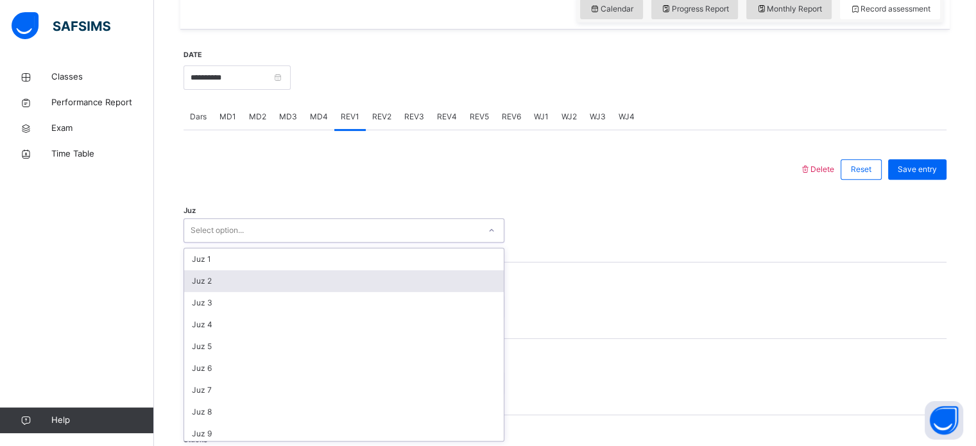
click at [267, 280] on div "Juz 2" at bounding box center [344, 281] width 320 height 22
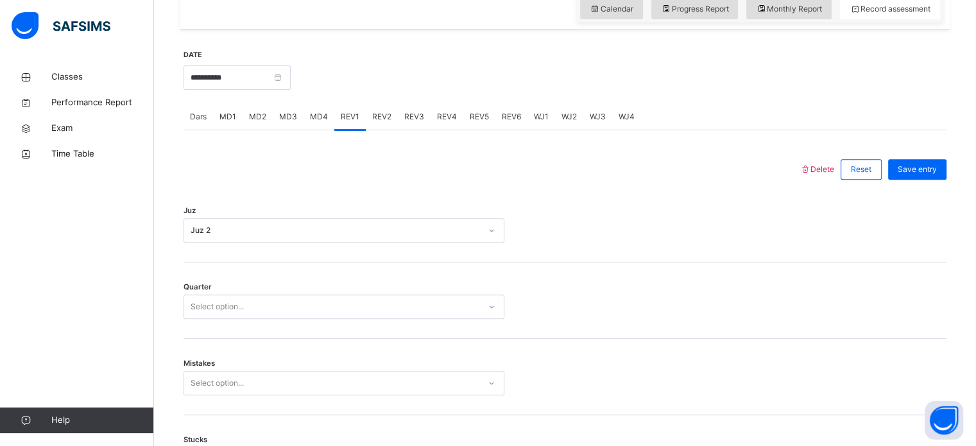
click at [267, 280] on div "Quarter Select option..." at bounding box center [565, 300] width 763 height 76
click at [267, 305] on div "Select option..." at bounding box center [331, 307] width 295 height 20
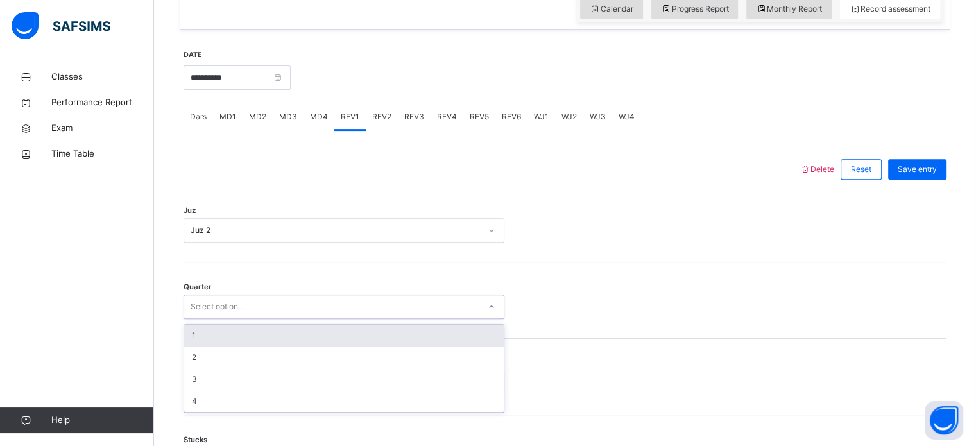
click at [259, 331] on div "1" at bounding box center [344, 336] width 320 height 22
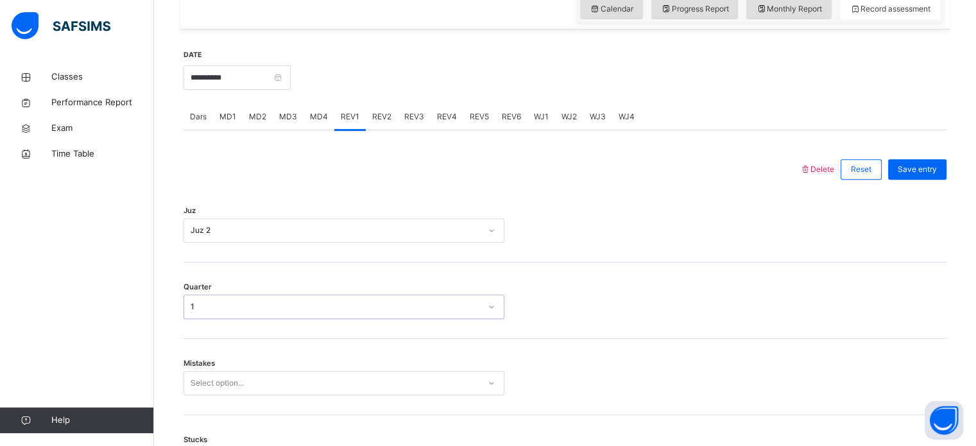
click at [259, 390] on div "Select option..." at bounding box center [344, 383] width 321 height 24
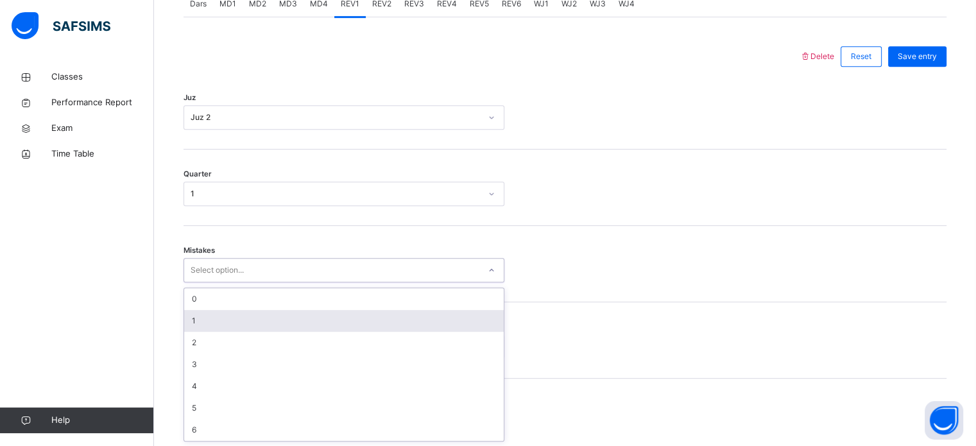
click at [226, 312] on div "1" at bounding box center [344, 321] width 320 height 22
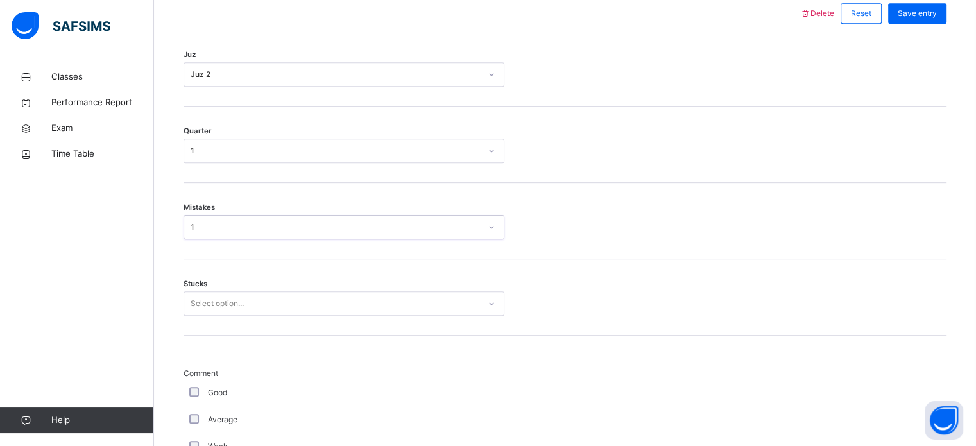
click at [239, 316] on div "Select option..." at bounding box center [344, 303] width 321 height 24
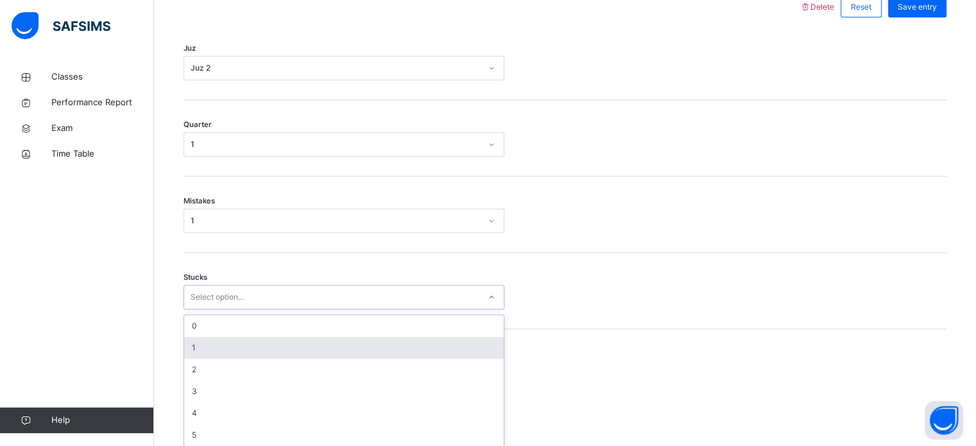
scroll to position [624, 0]
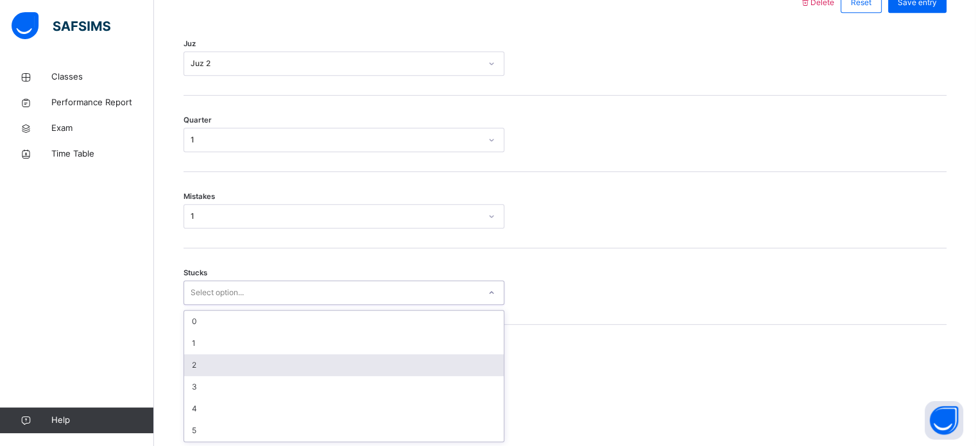
click at [208, 356] on div "2" at bounding box center [344, 365] width 320 height 22
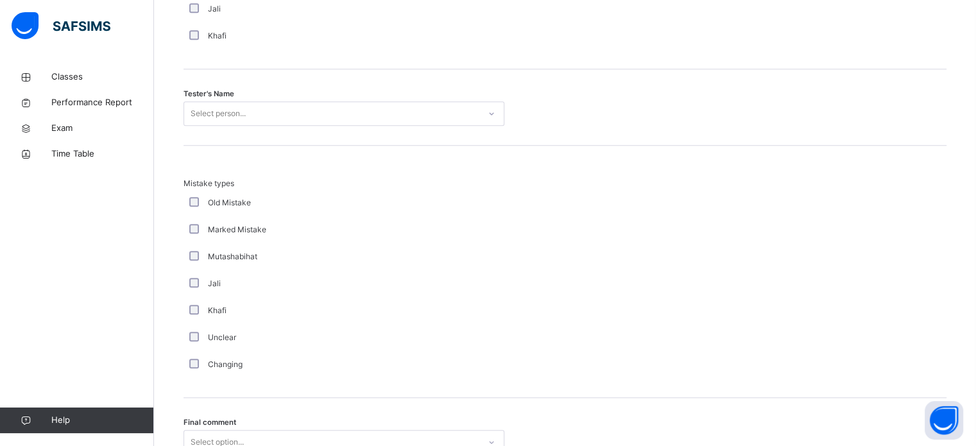
scroll to position [1317, 0]
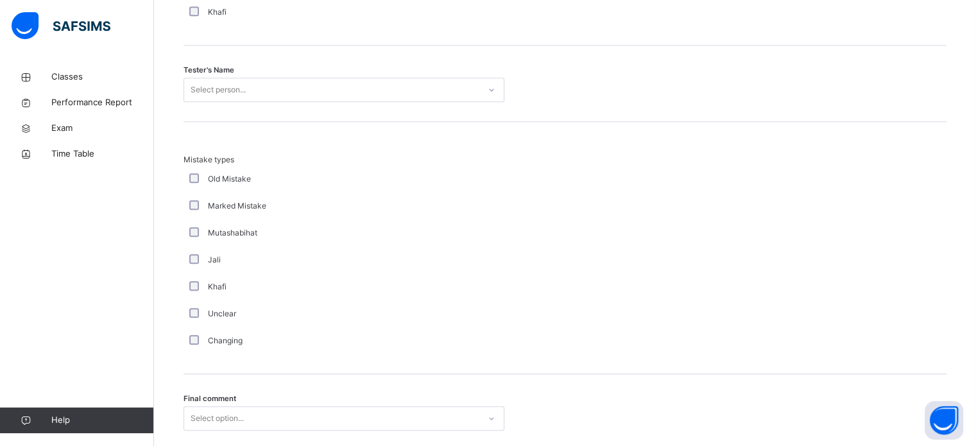
click at [223, 81] on div "Select person..." at bounding box center [218, 90] width 55 height 24
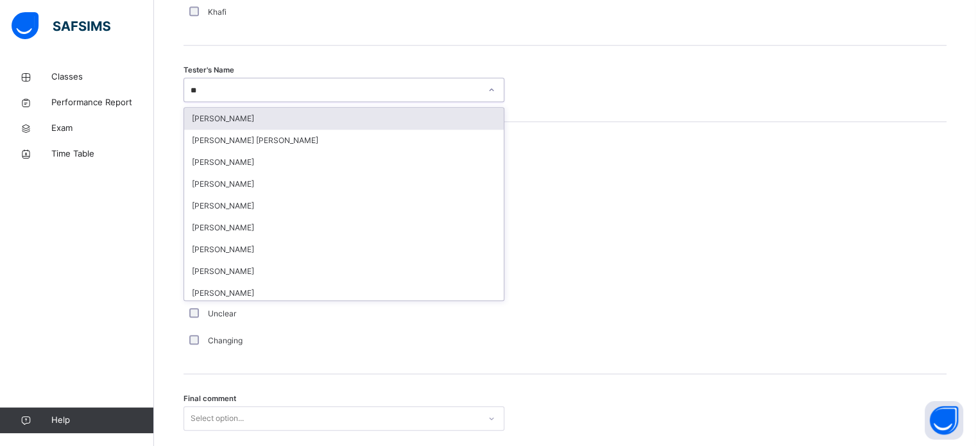
type input "***"
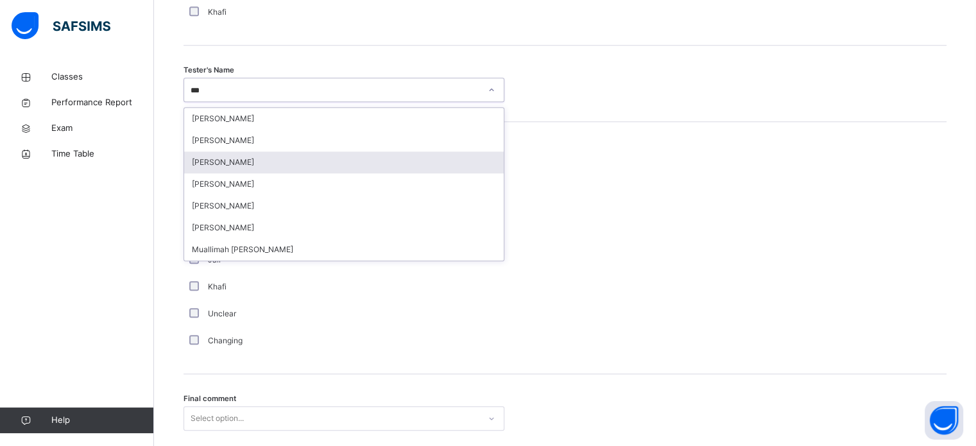
click at [218, 156] on div "[PERSON_NAME]" at bounding box center [344, 162] width 320 height 22
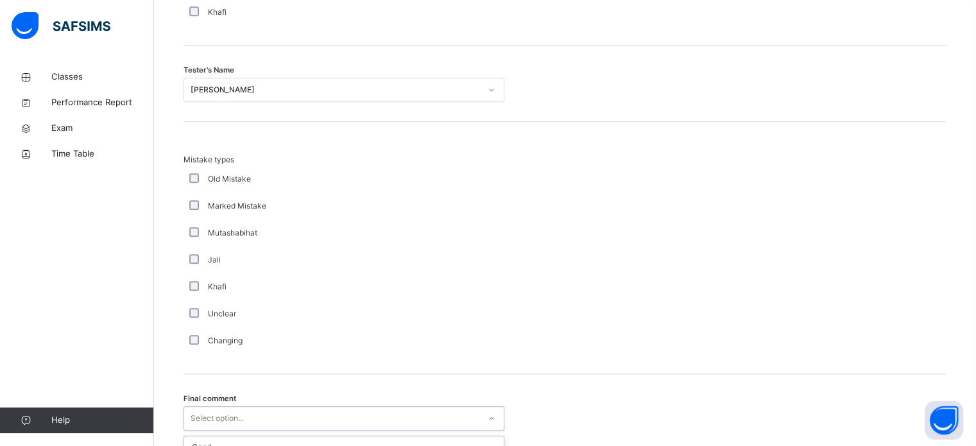
scroll to position [1411, 0]
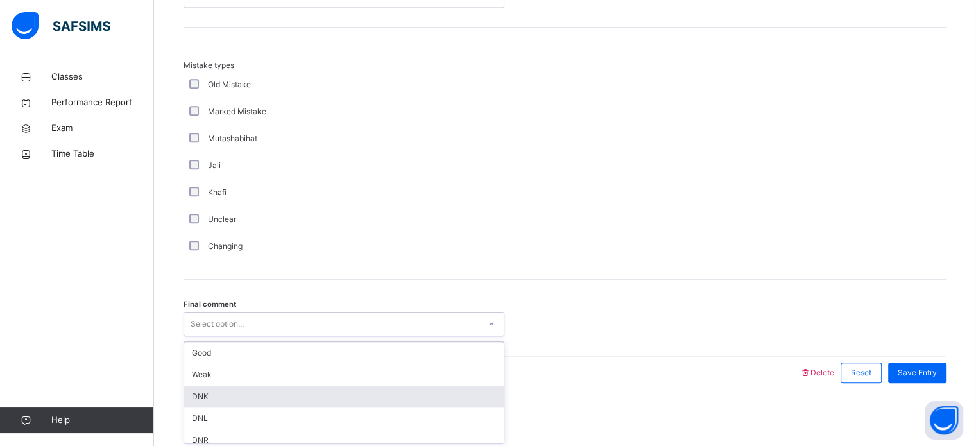
click at [228, 336] on div "option DNK focused, 3 of 6. 6 results available. Use Up and Down to choose opti…" at bounding box center [344, 324] width 321 height 24
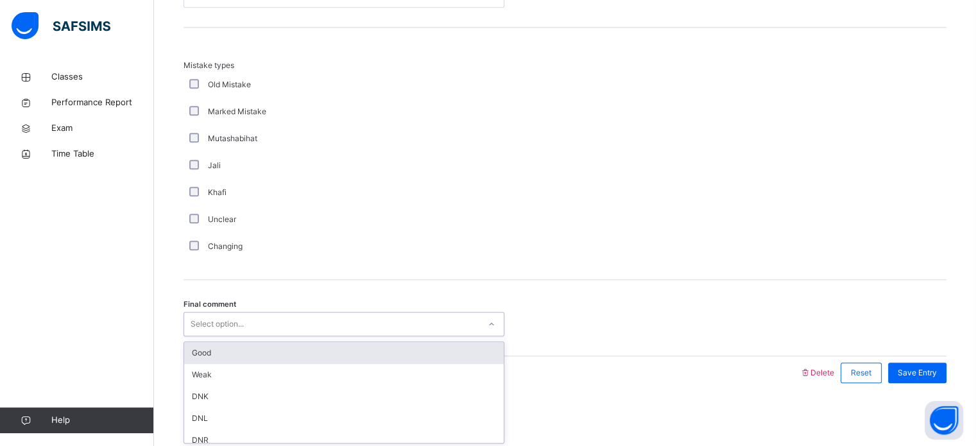
click at [214, 345] on div "Good" at bounding box center [344, 353] width 320 height 22
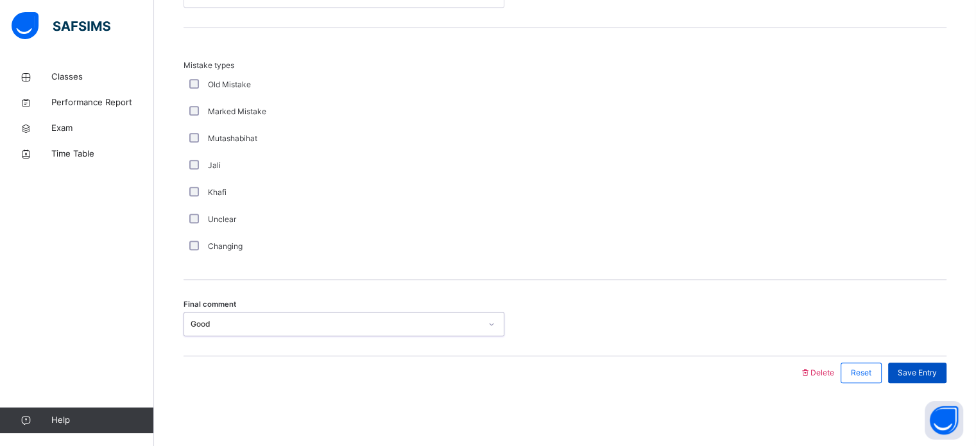
click at [934, 367] on span "Save Entry" at bounding box center [917, 373] width 39 height 12
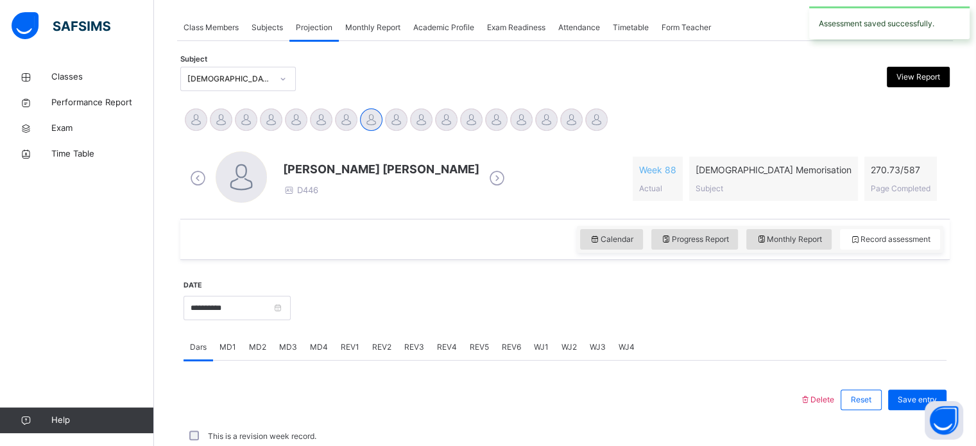
scroll to position [517, 0]
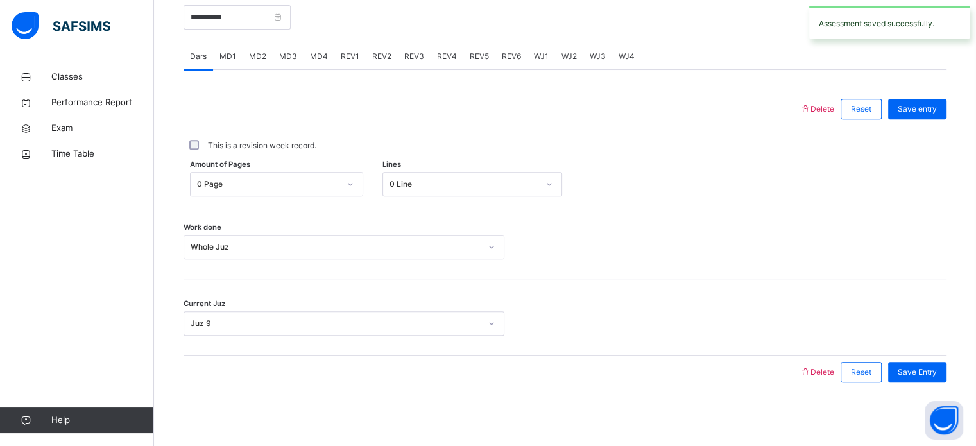
click at [372, 58] on span "REV2" at bounding box center [381, 57] width 19 height 12
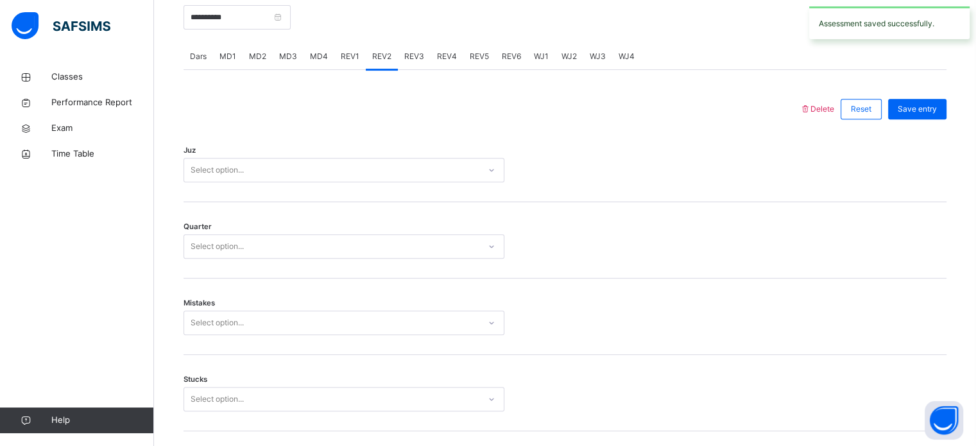
scroll to position [1411, 0]
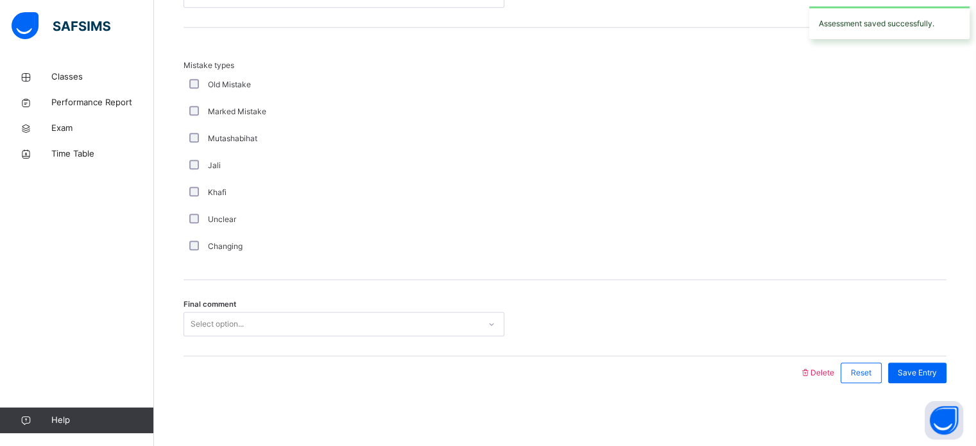
click at [217, 323] on div "Select option..." at bounding box center [217, 324] width 53 height 24
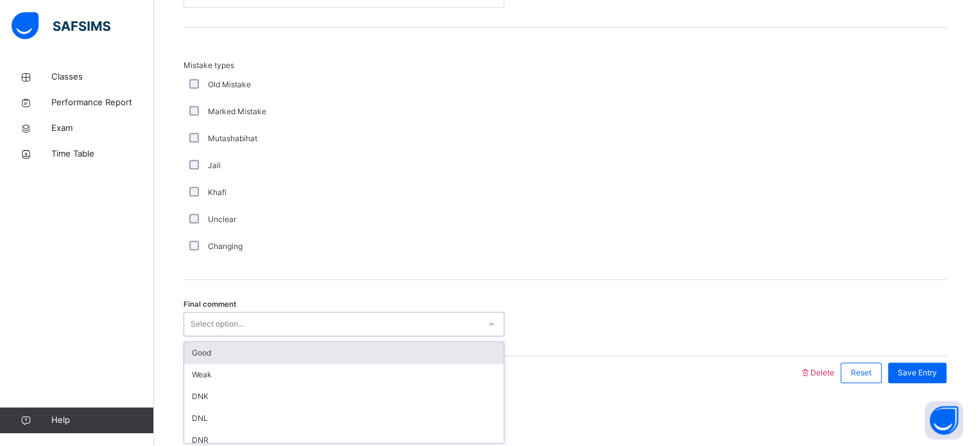
click at [213, 343] on div "Good" at bounding box center [344, 353] width 320 height 22
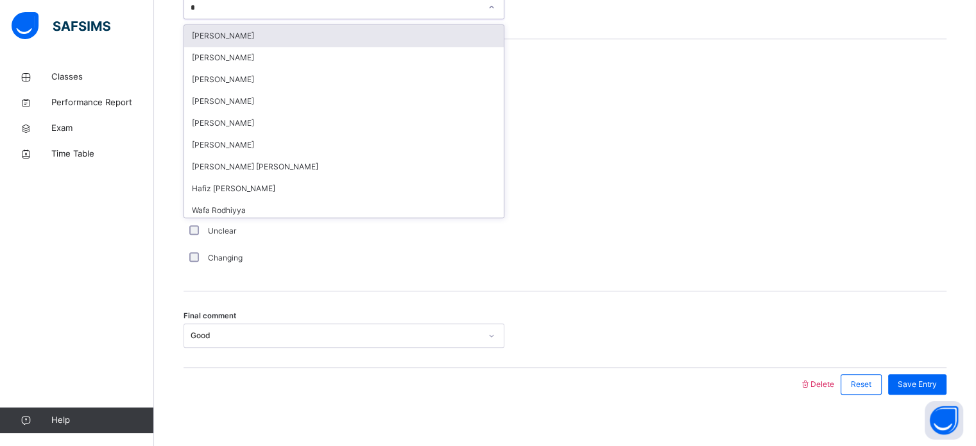
type input "**"
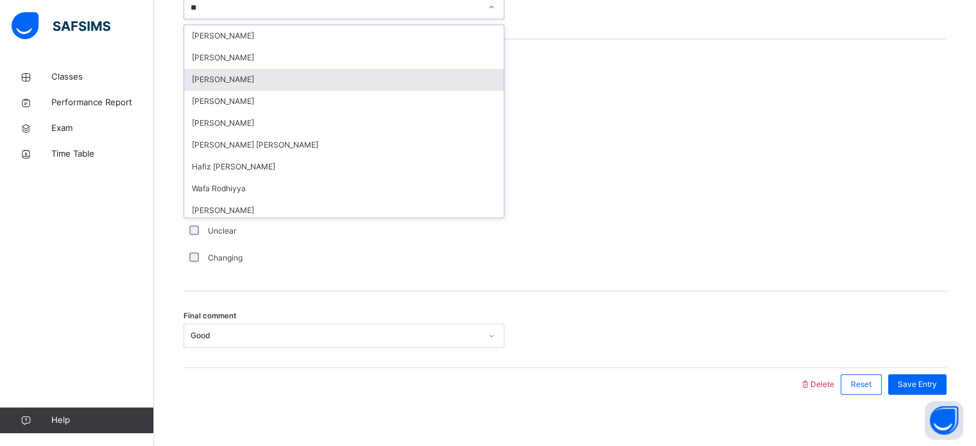
click at [256, 70] on div "[PERSON_NAME]" at bounding box center [344, 80] width 320 height 22
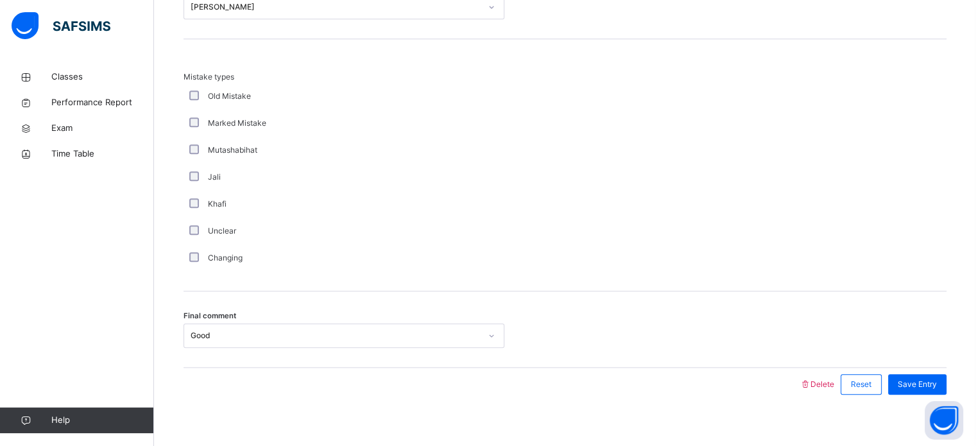
click at [256, 71] on span "Mistake types" at bounding box center [344, 77] width 321 height 12
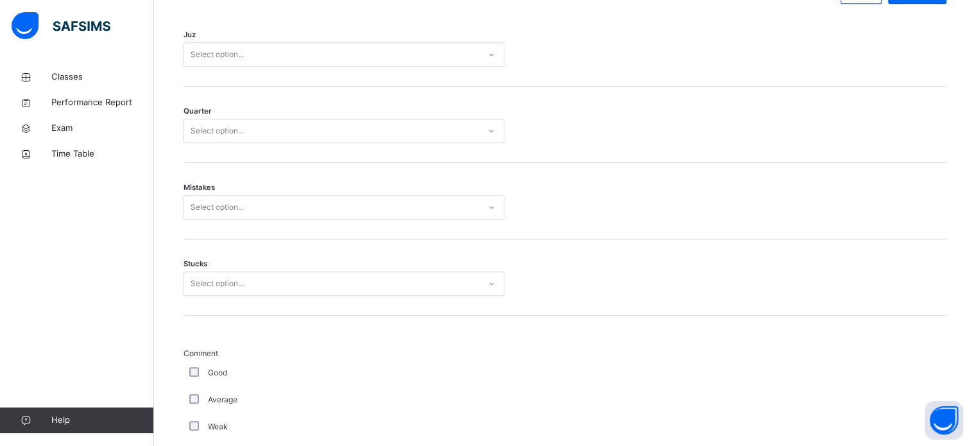
scroll to position [630, 0]
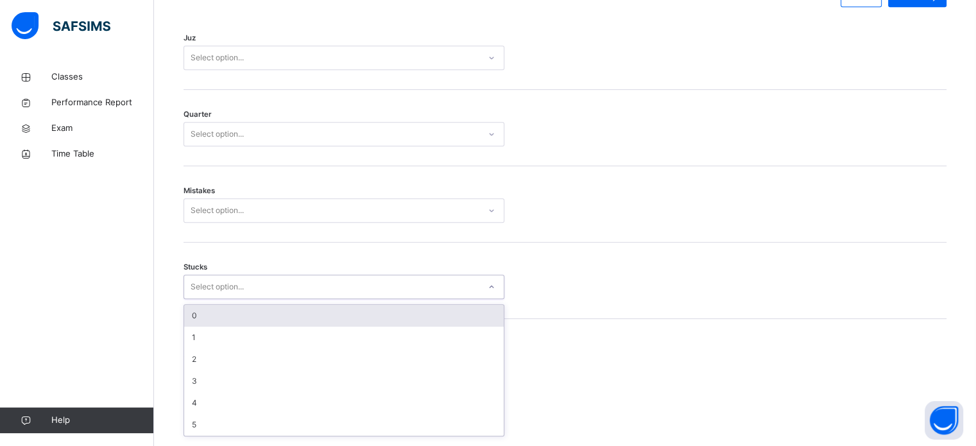
click at [230, 293] on div "Select option..." at bounding box center [217, 287] width 53 height 24
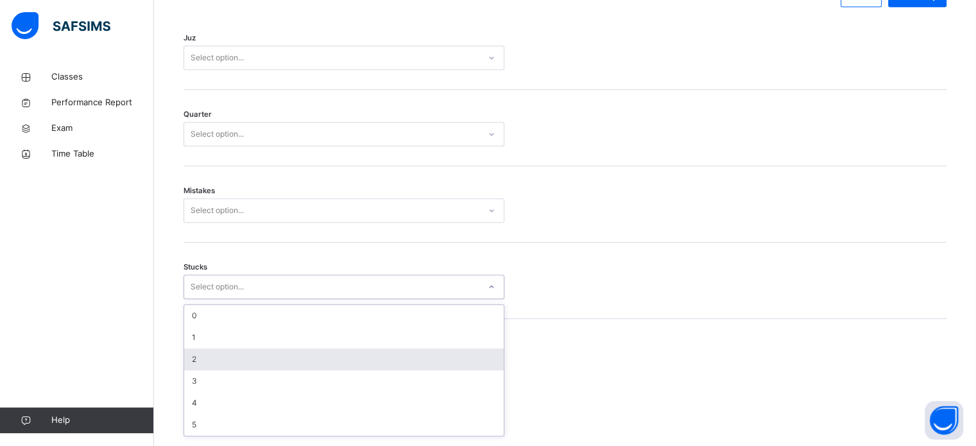
click at [207, 364] on div "2" at bounding box center [344, 359] width 320 height 22
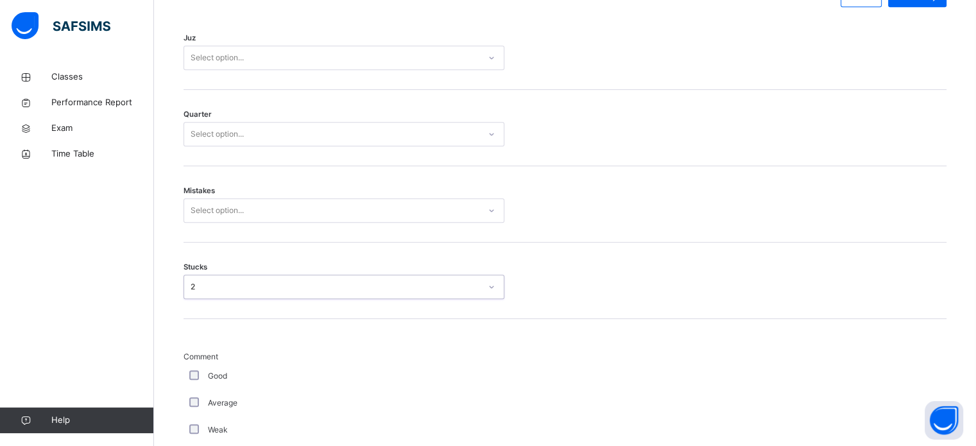
click at [218, 212] on div "Select option..." at bounding box center [217, 210] width 53 height 24
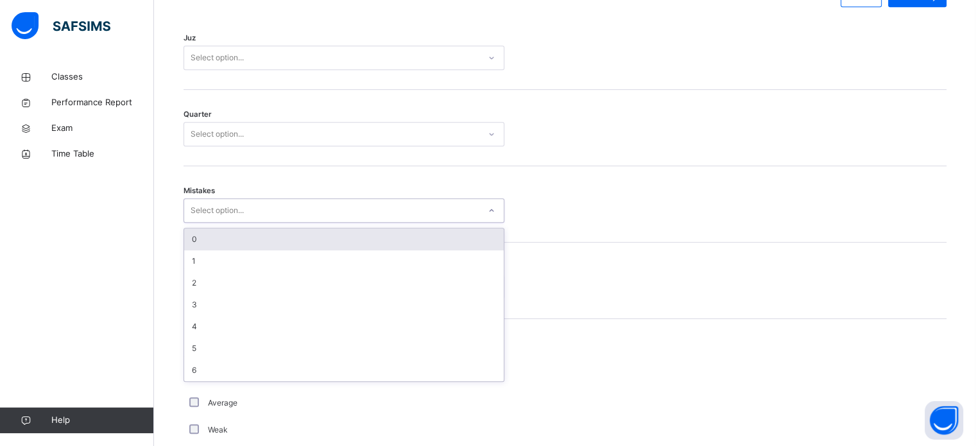
click at [218, 228] on div "0" at bounding box center [344, 239] width 320 height 22
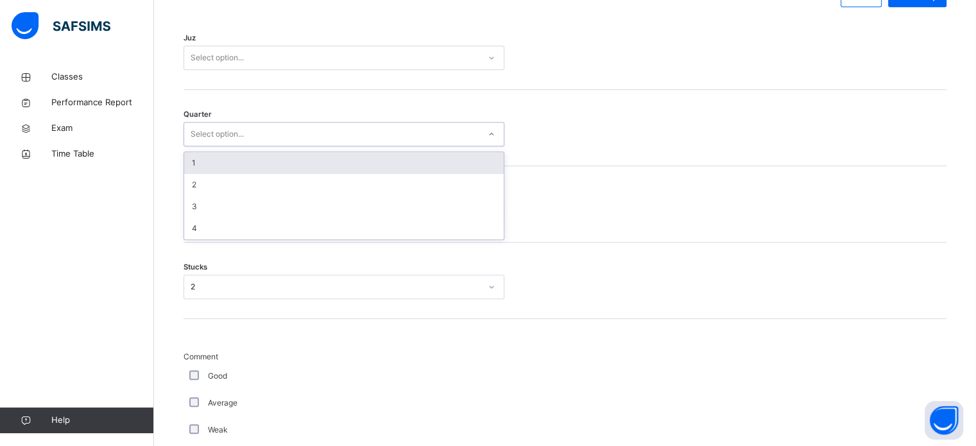
click at [220, 128] on div "Select option..." at bounding box center [217, 134] width 53 height 24
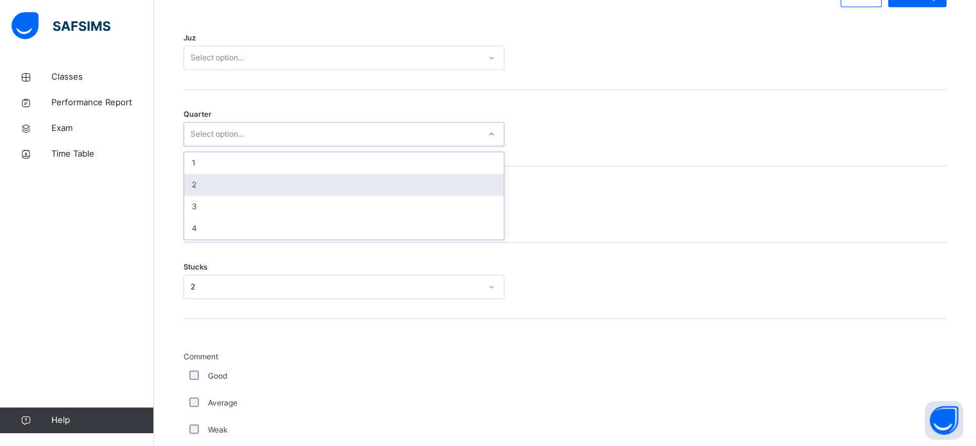
click at [210, 187] on div "2" at bounding box center [344, 185] width 320 height 22
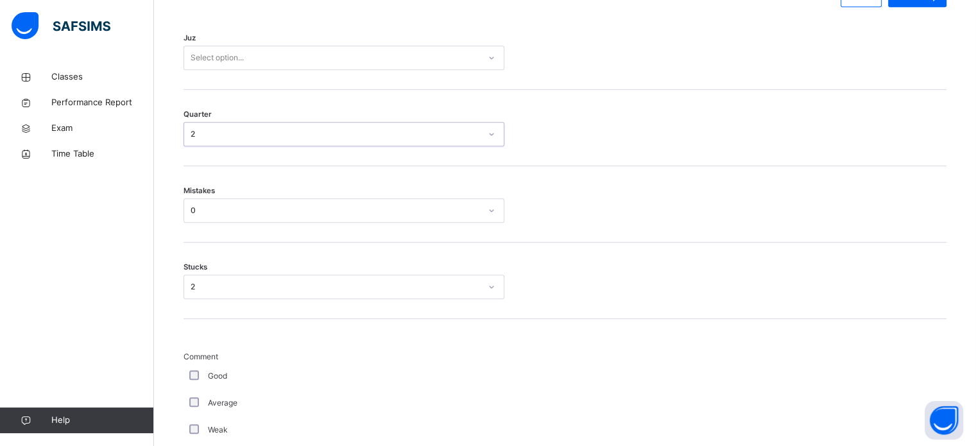
click at [218, 61] on div "Select option..." at bounding box center [217, 58] width 53 height 24
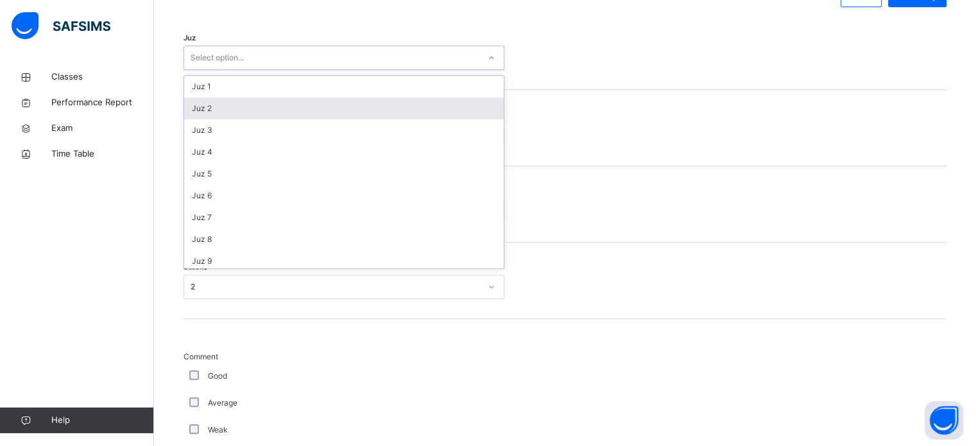
click at [231, 109] on div "Juz 2" at bounding box center [344, 109] width 320 height 22
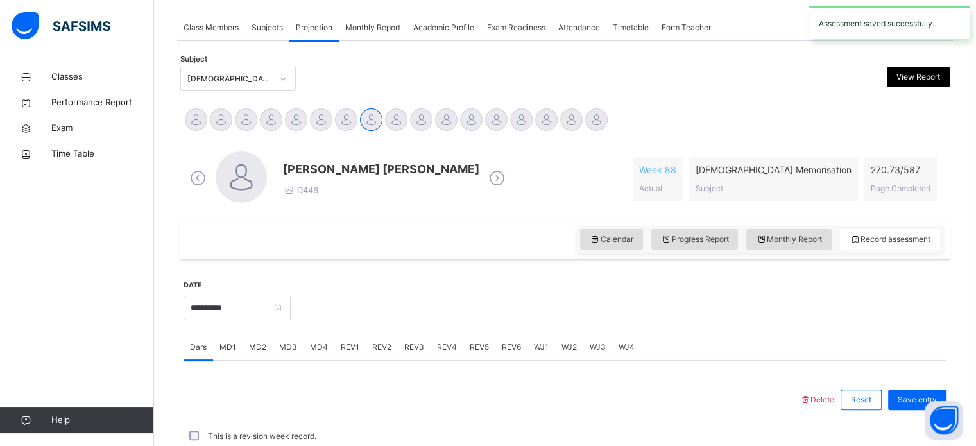
scroll to position [517, 0]
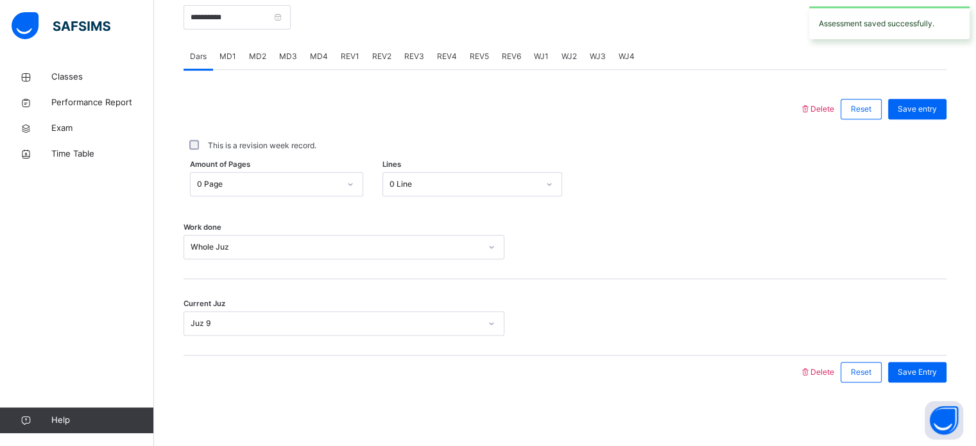
click at [413, 57] on span "REV3" at bounding box center [414, 57] width 20 height 12
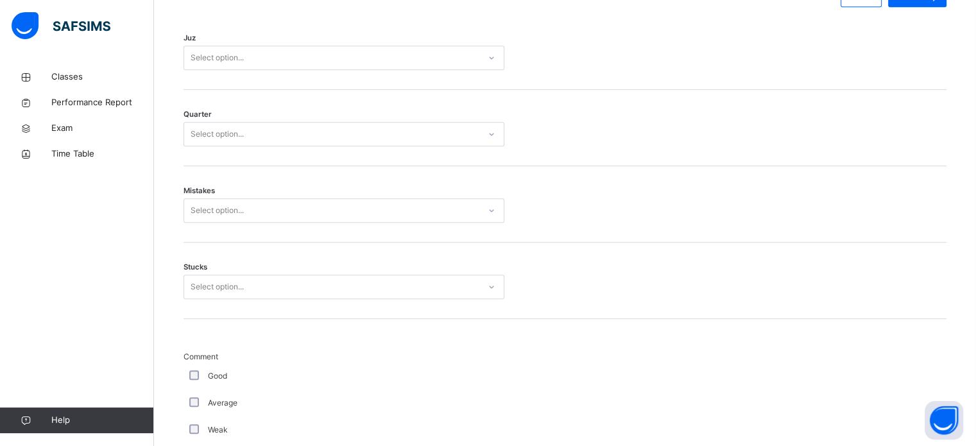
click at [407, 55] on div "Select option..." at bounding box center [331, 58] width 295 height 20
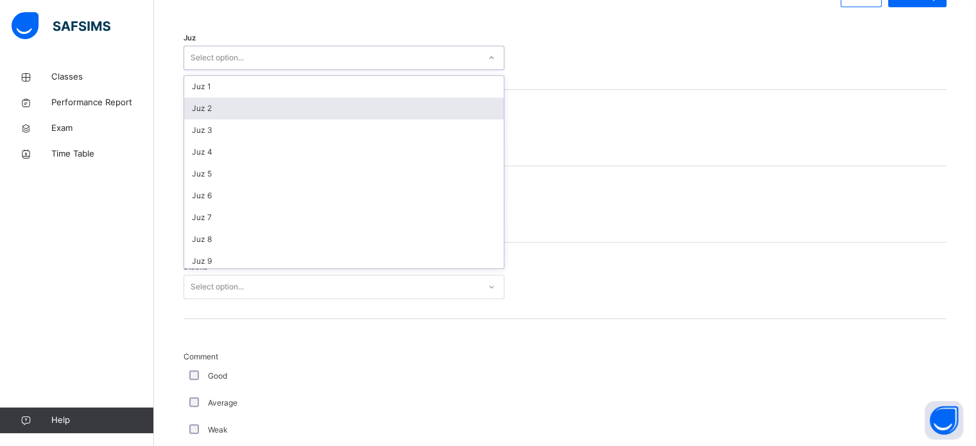
click at [350, 107] on div "Juz 2" at bounding box center [344, 109] width 320 height 22
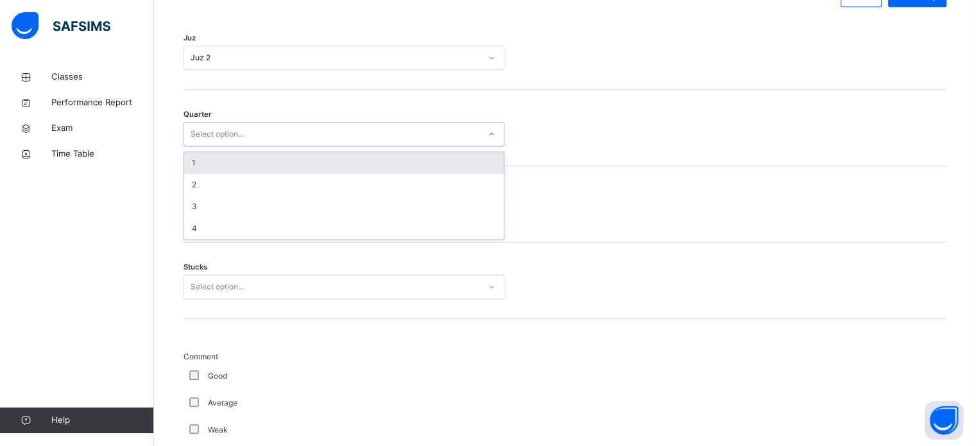
click at [340, 129] on div "Select option..." at bounding box center [331, 134] width 295 height 20
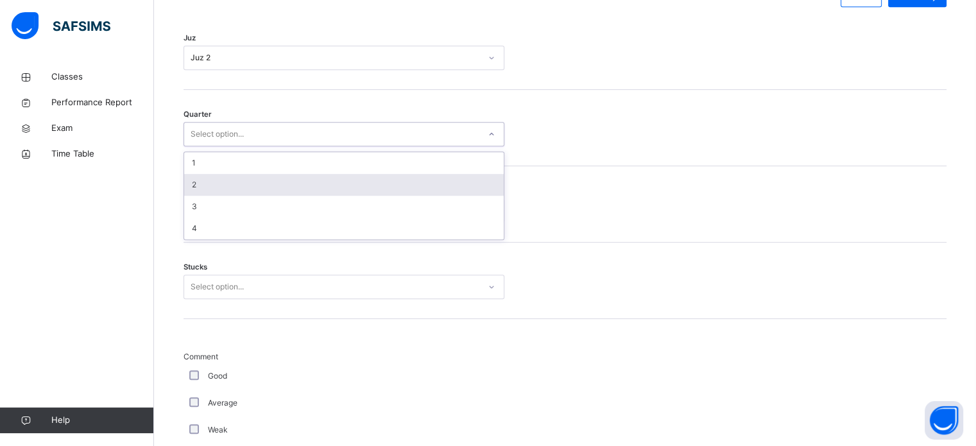
click at [288, 187] on div "2" at bounding box center [344, 185] width 320 height 22
click at [288, 187] on div "Mistakes Select option..." at bounding box center [565, 204] width 763 height 76
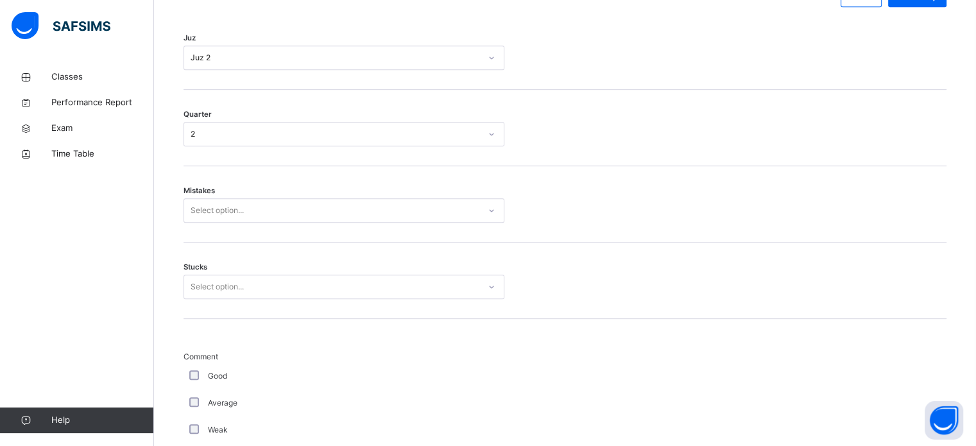
click at [280, 202] on div "Select option..." at bounding box center [331, 211] width 295 height 20
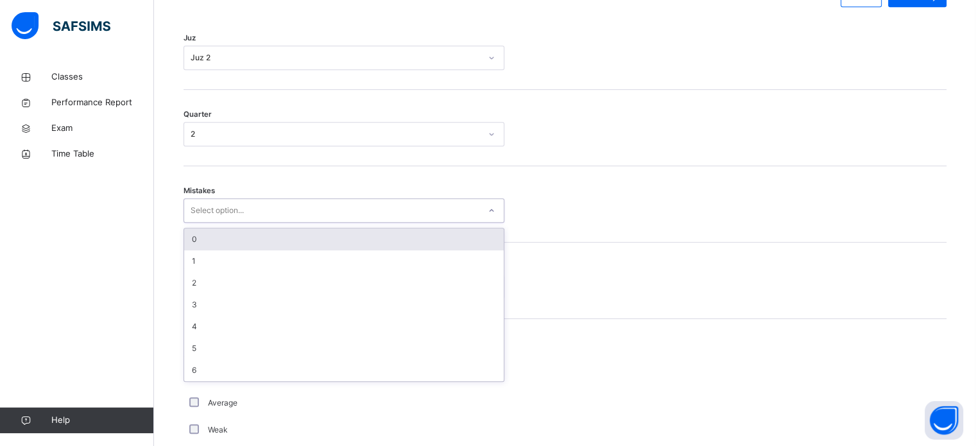
click at [195, 244] on div "0" at bounding box center [344, 239] width 320 height 22
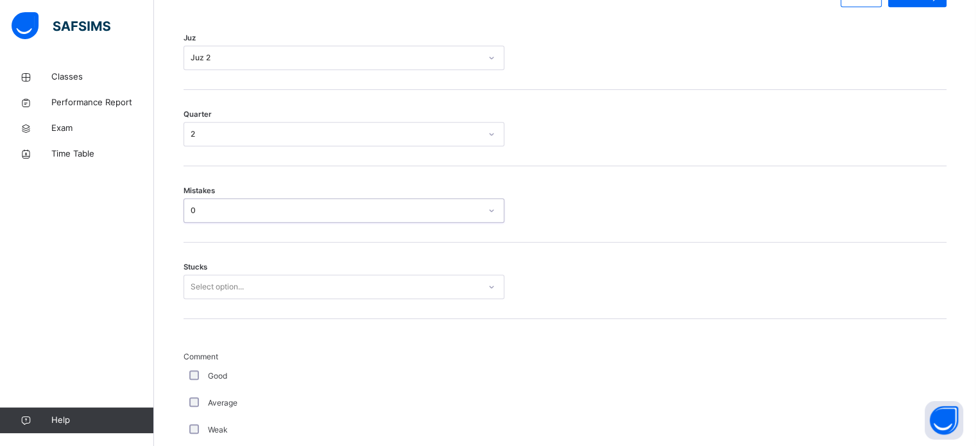
click at [236, 302] on div "Stucks Select option..." at bounding box center [565, 281] width 763 height 76
click at [224, 288] on div "Select option..." at bounding box center [217, 287] width 53 height 24
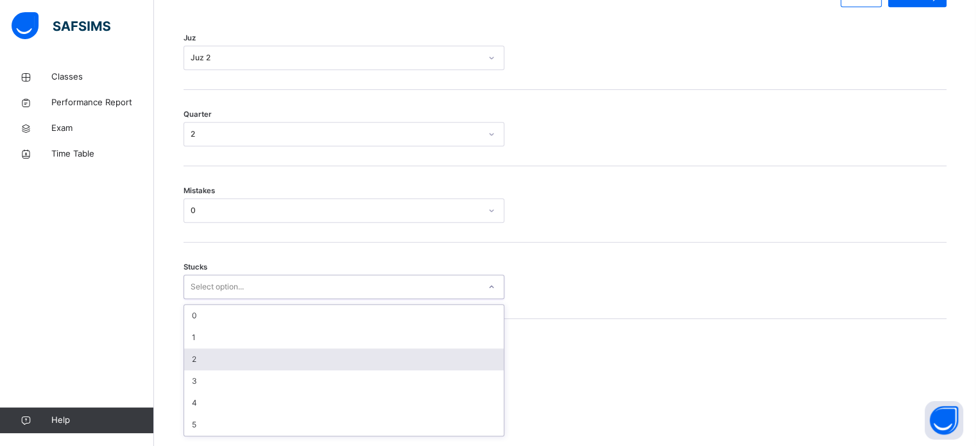
click at [200, 356] on div "2" at bounding box center [344, 359] width 320 height 22
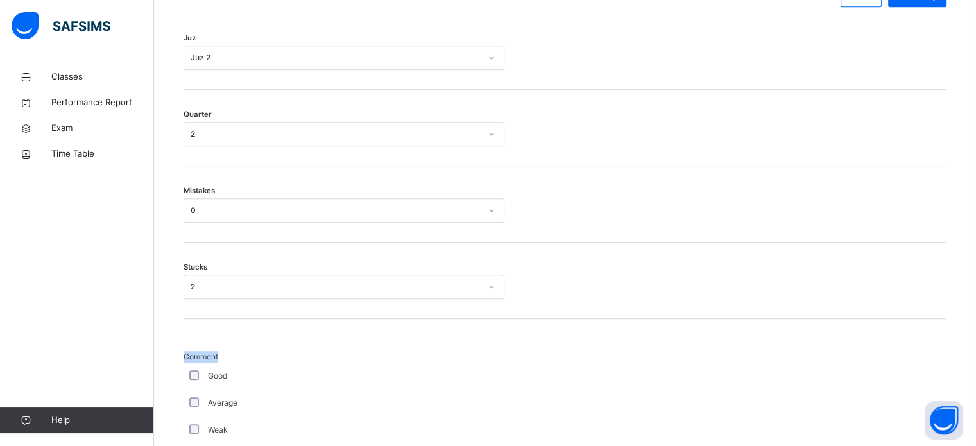
click at [200, 356] on span "Comment" at bounding box center [344, 357] width 321 height 12
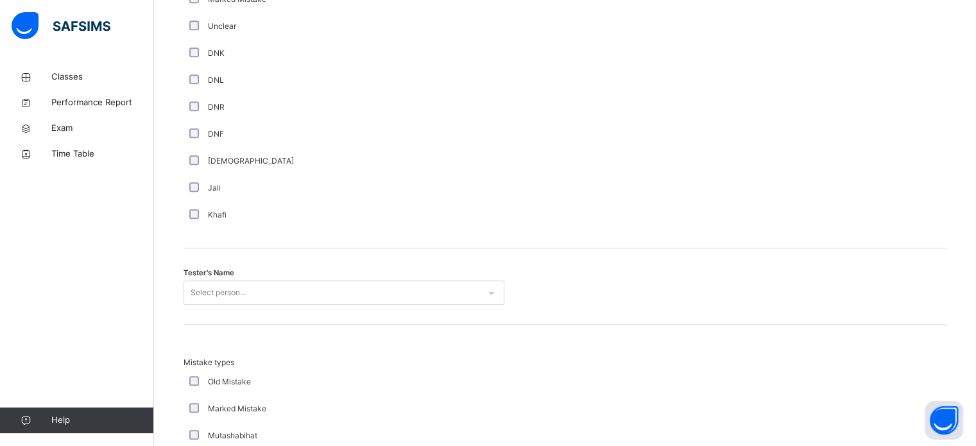
scroll to position [1169, 0]
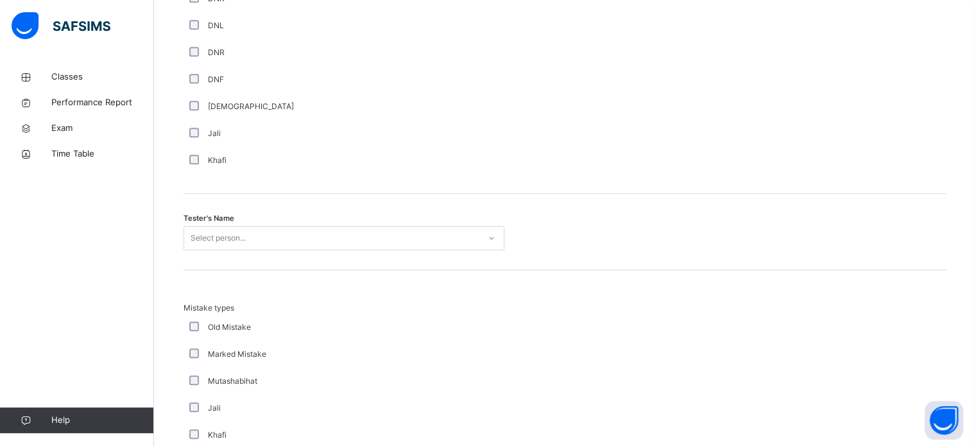
click at [214, 236] on div "Select person..." at bounding box center [218, 238] width 55 height 24
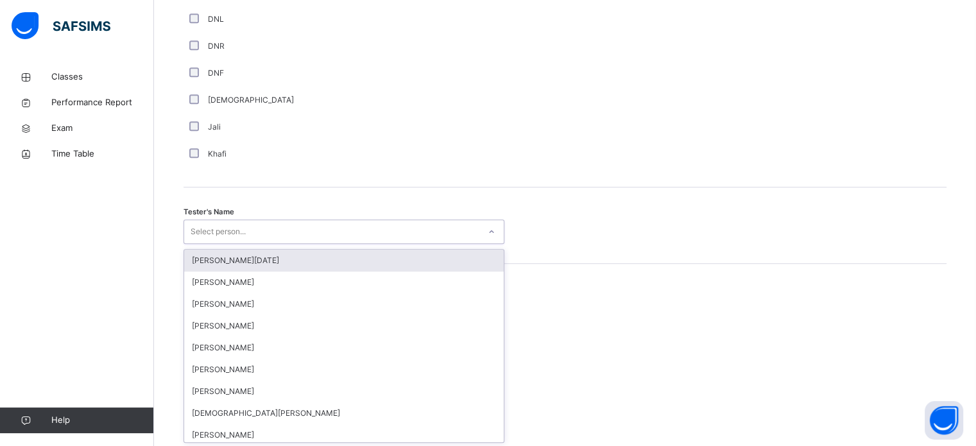
scroll to position [1176, 0]
type input "**"
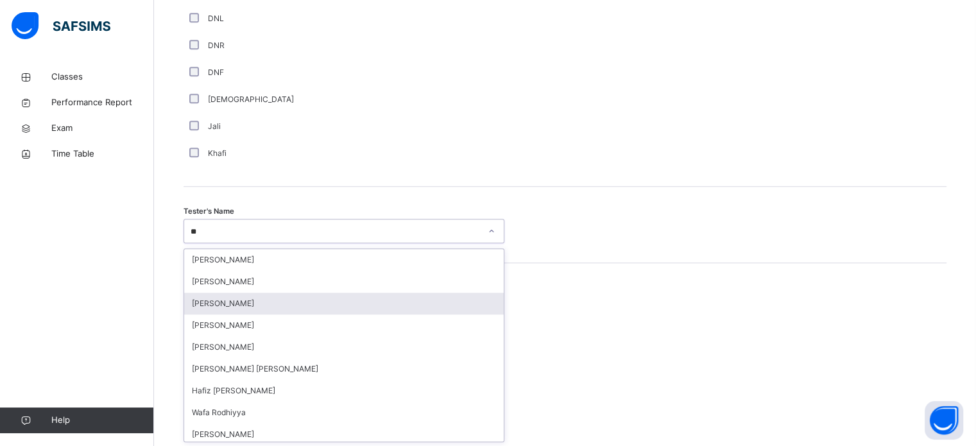
click at [232, 303] on div "[PERSON_NAME]" at bounding box center [344, 304] width 320 height 22
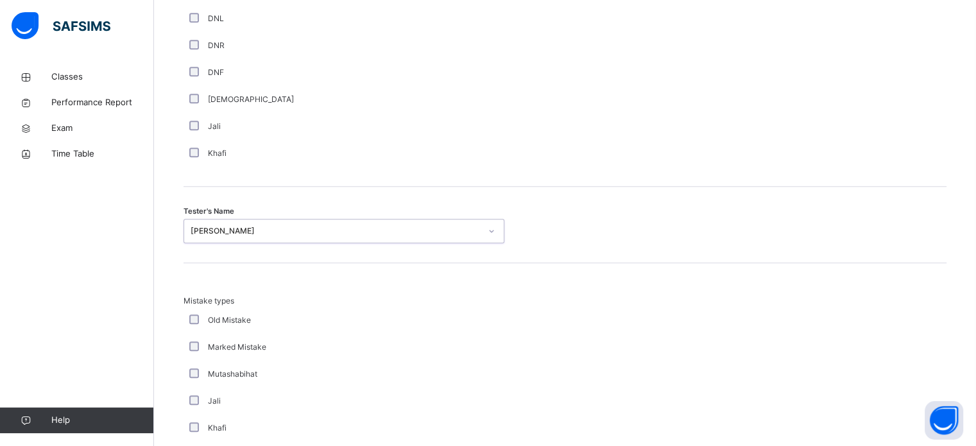
click at [242, 419] on div "Khafi" at bounding box center [344, 428] width 321 height 27
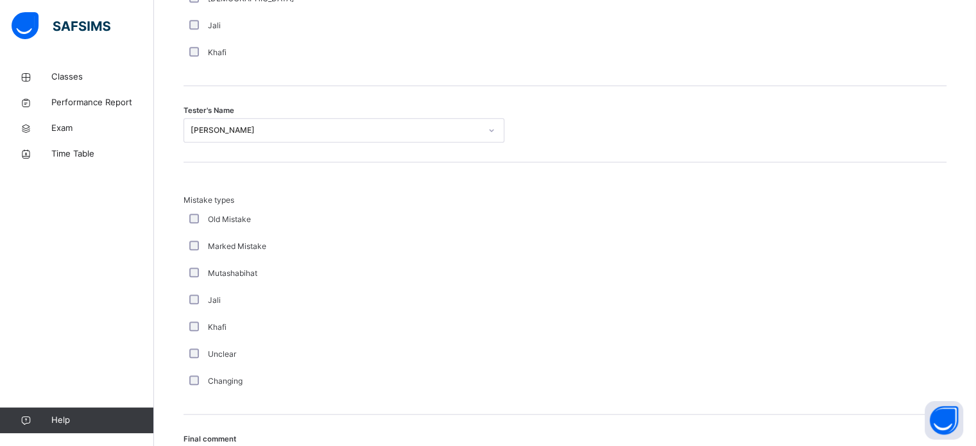
scroll to position [1278, 0]
click at [232, 442] on div "Final comment Select option..." at bounding box center [565, 451] width 763 height 76
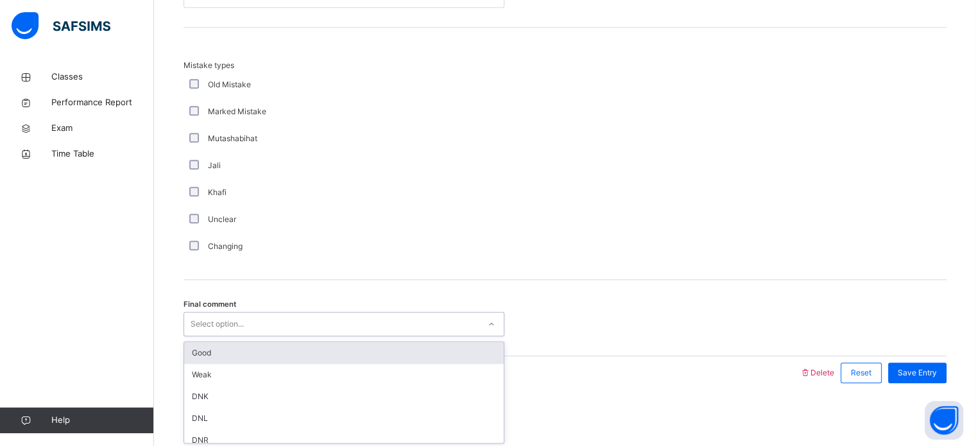
click at [220, 350] on div "Good" at bounding box center [344, 353] width 320 height 22
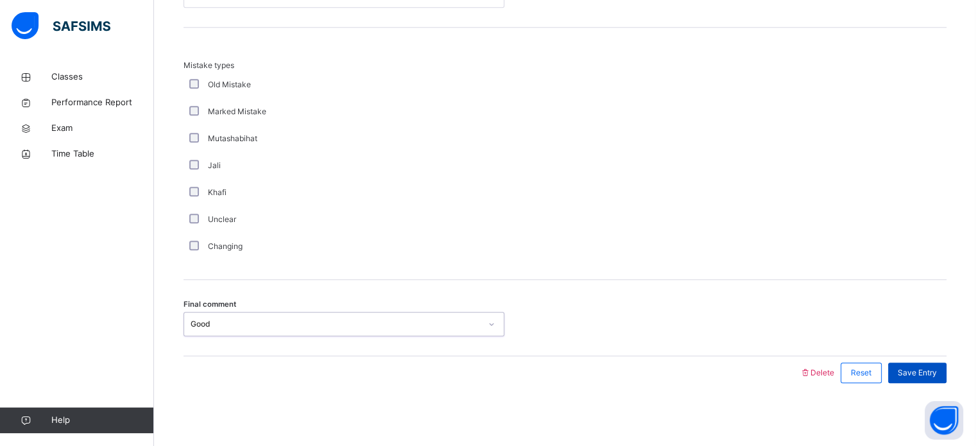
click at [937, 377] on span "Save Entry" at bounding box center [917, 373] width 39 height 12
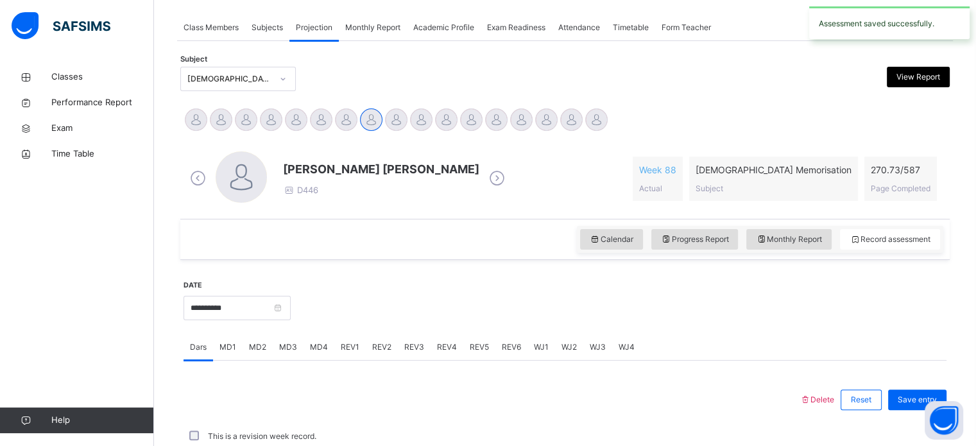
scroll to position [517, 0]
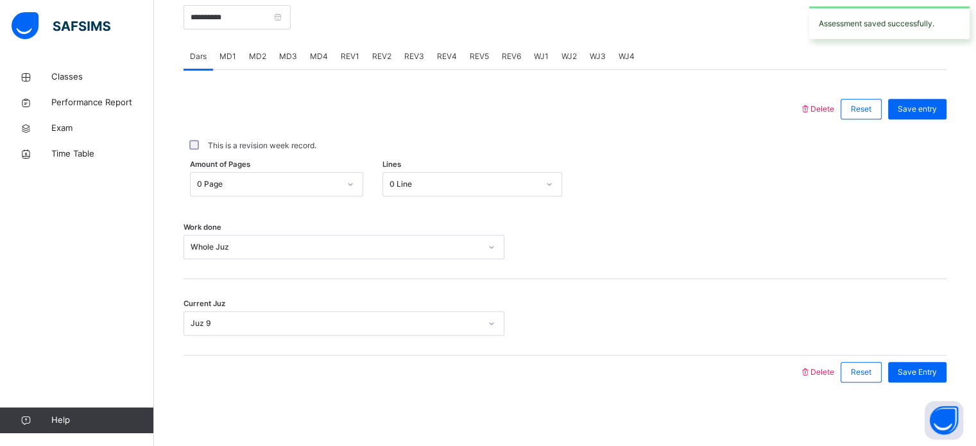
click at [386, 57] on span "REV2" at bounding box center [381, 57] width 19 height 12
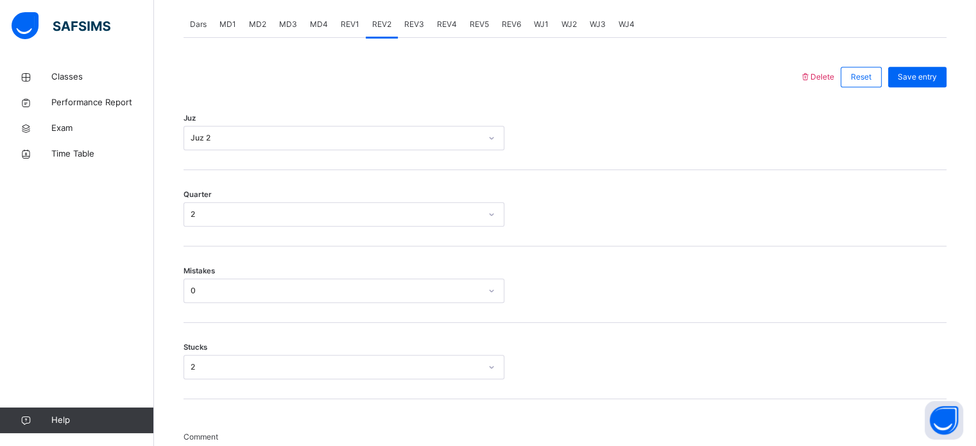
scroll to position [513, 0]
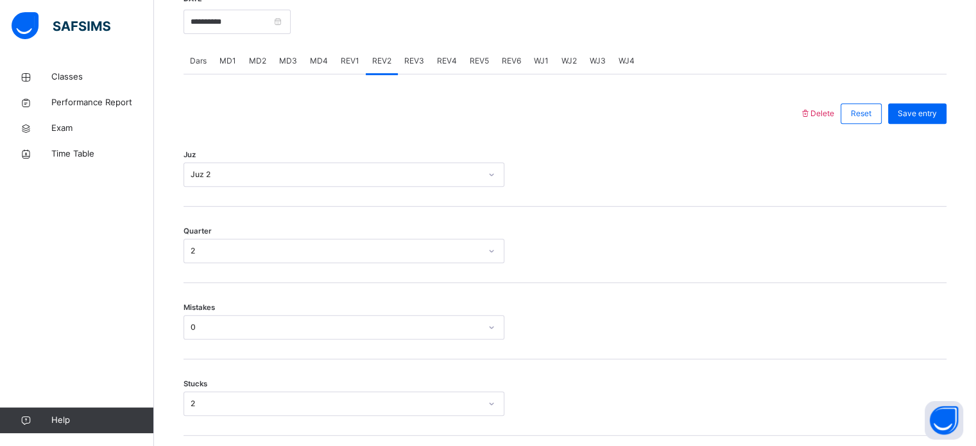
click at [210, 59] on div "Dars" at bounding box center [199, 61] width 30 height 26
